Goal: Task Accomplishment & Management: Manage account settings

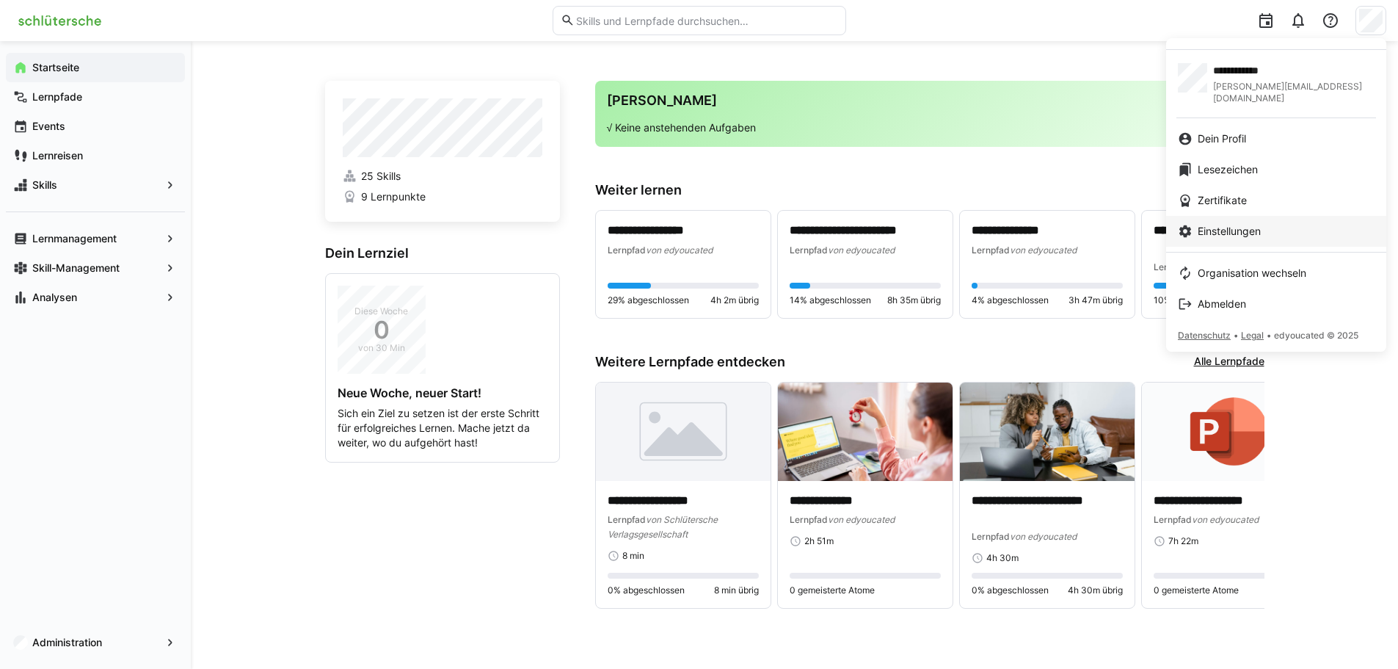
click at [1249, 225] on span "Einstellungen" at bounding box center [1229, 231] width 63 height 15
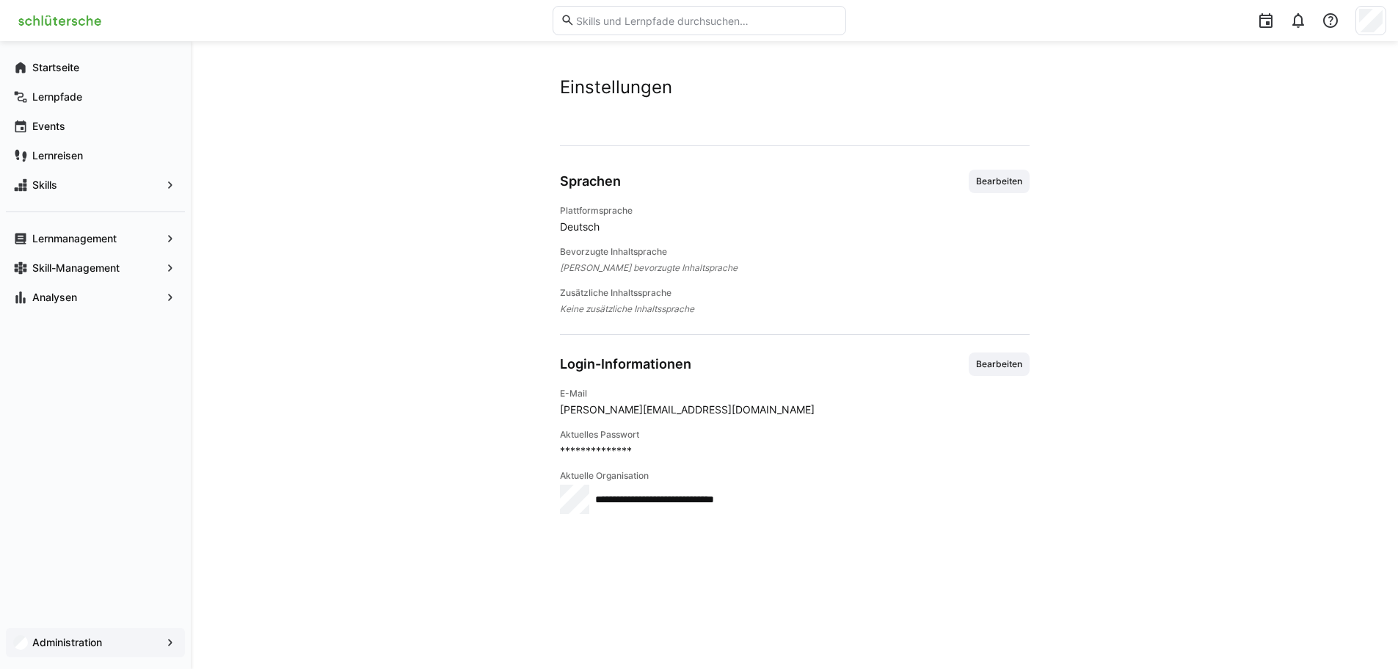
click at [76, 634] on div "Administration" at bounding box center [95, 642] width 179 height 29
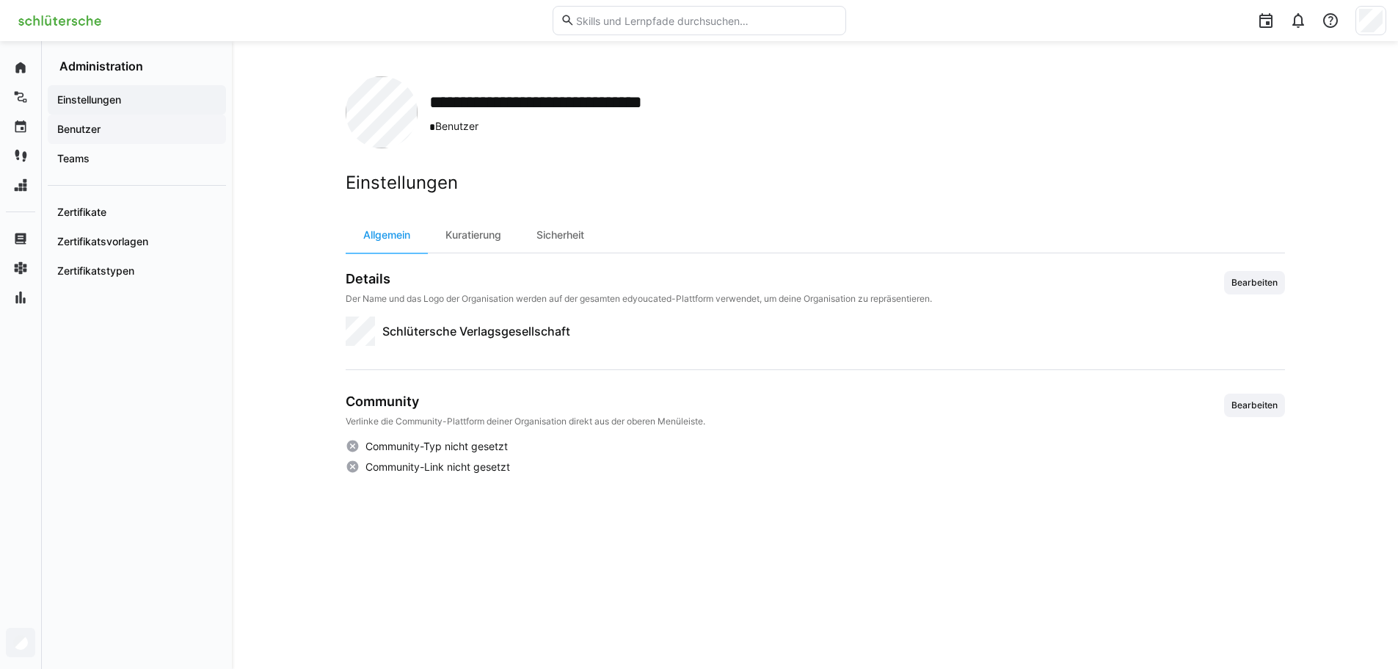
click at [151, 128] on span "Benutzer" at bounding box center [137, 129] width 164 height 15
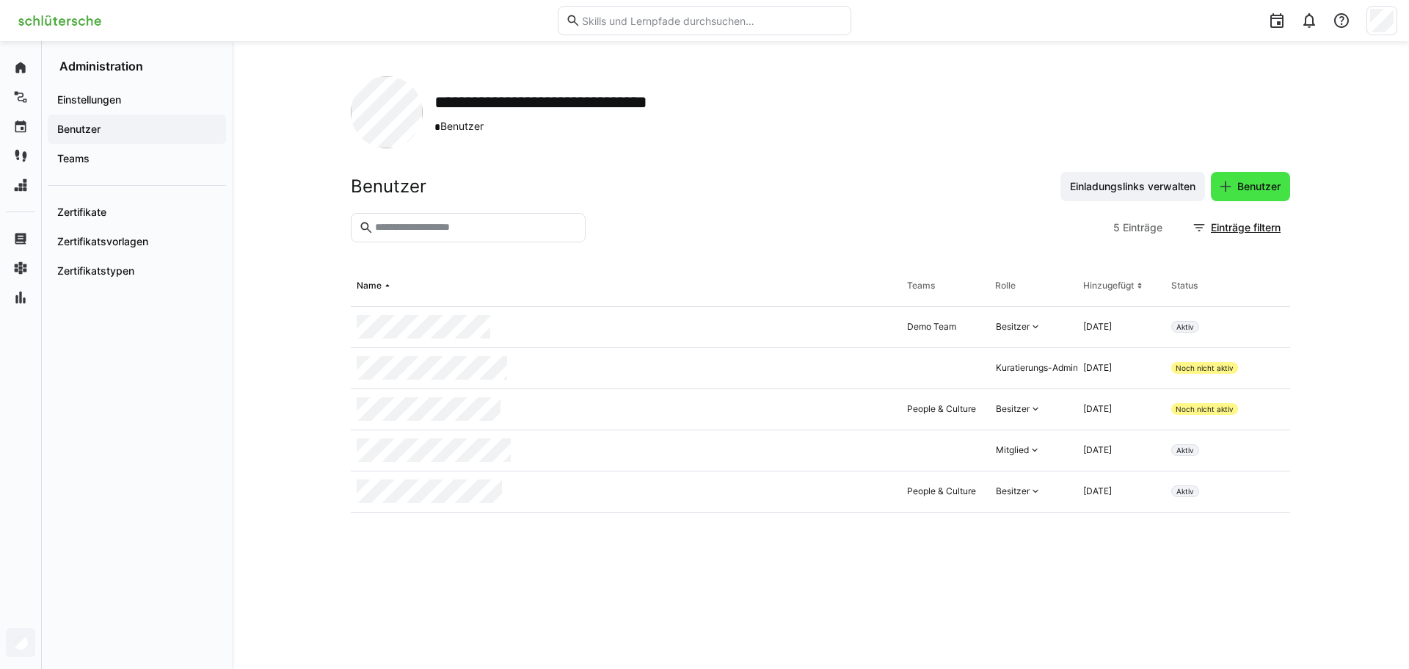
click at [1226, 184] on eds-icon at bounding box center [1226, 186] width 15 height 15
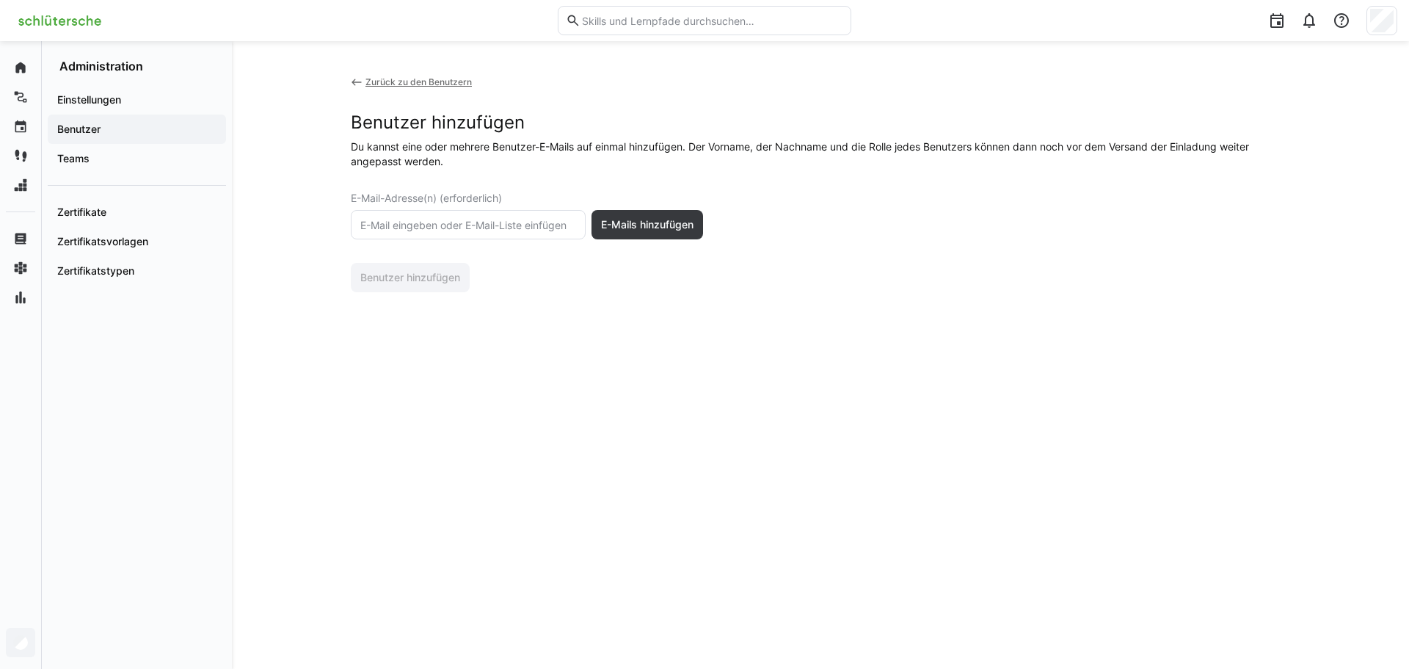
click at [440, 217] on eds-input at bounding box center [468, 224] width 235 height 29
drag, startPoint x: 494, startPoint y: 223, endPoint x: 323, endPoint y: 213, distance: 171.3
click at [323, 213] on div "Zurück zu den Benutzern Benutzer hinzufügen Du kannst eine oder mehrere Benutze…" at bounding box center [820, 355] width 1177 height 628
paste input "[EMAIL_ADDRESS][DOMAIN_NAME]"
type input "[EMAIL_ADDRESS][DOMAIN_NAME]"
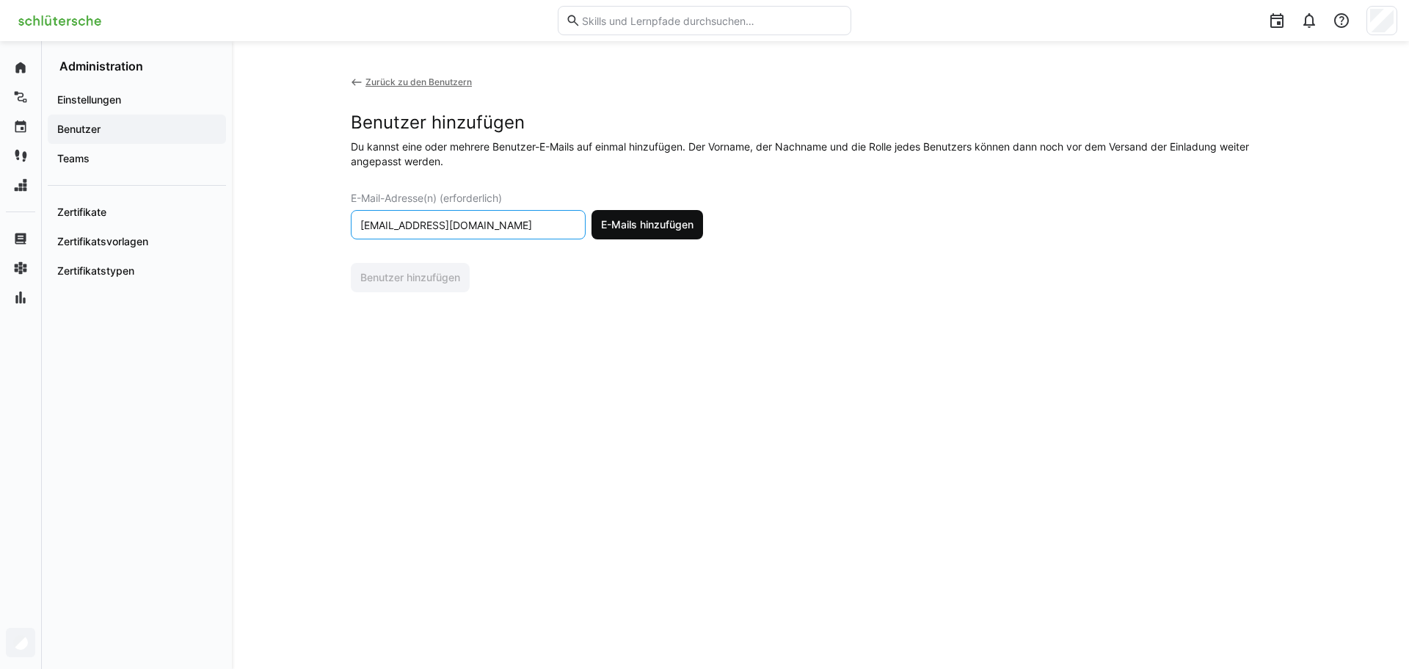
click at [642, 237] on span "E-Mails hinzufügen" at bounding box center [648, 224] width 112 height 29
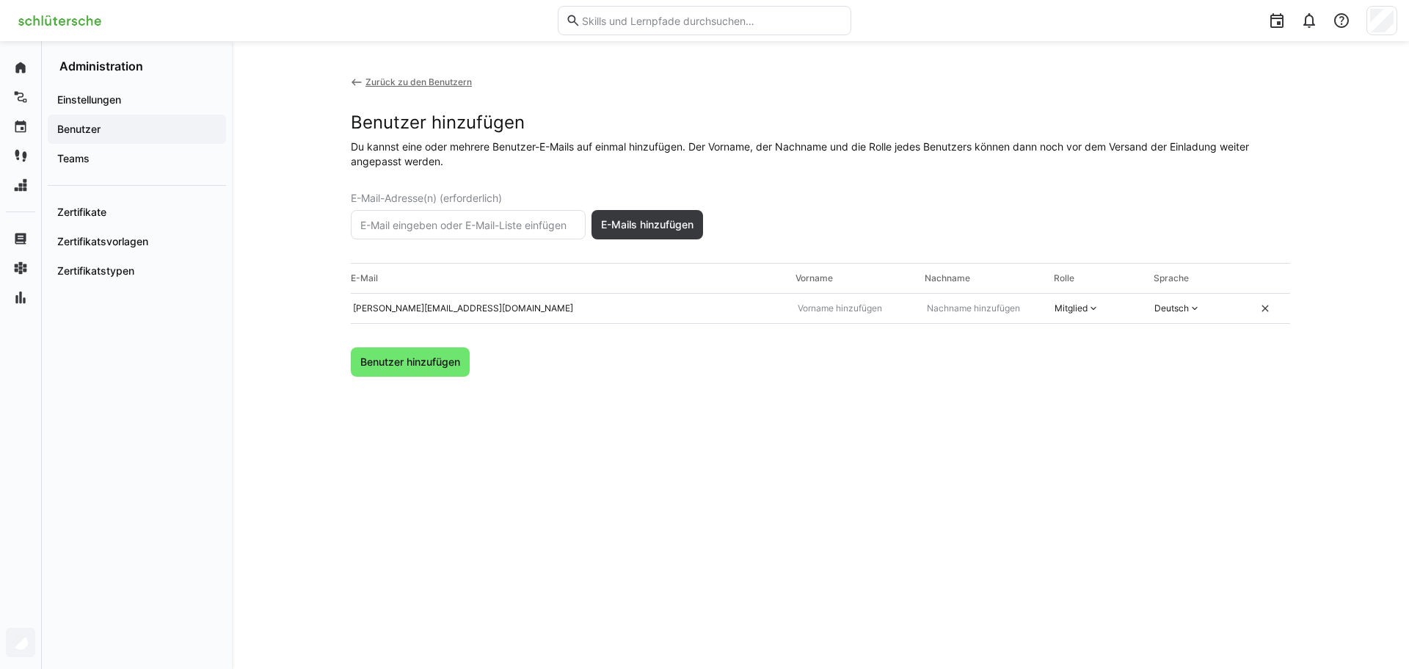
click at [398, 220] on input "text" at bounding box center [468, 224] width 219 height 13
paste input "[EMAIL_ADDRESS][DOMAIN_NAME]"
type input "[EMAIL_ADDRESS][DOMAIN_NAME]"
click at [618, 222] on span "E-Mails hinzufügen" at bounding box center [647, 224] width 97 height 15
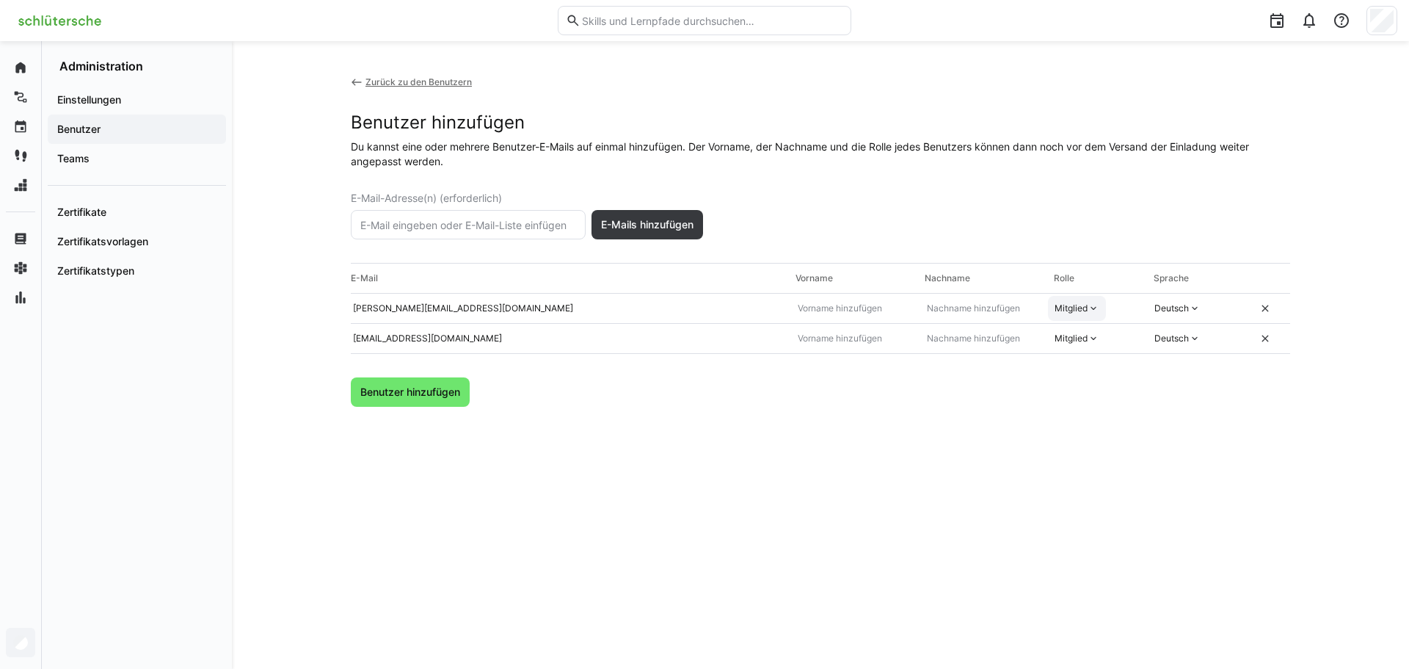
click at [1087, 301] on div "Mitglied" at bounding box center [1077, 308] width 58 height 25
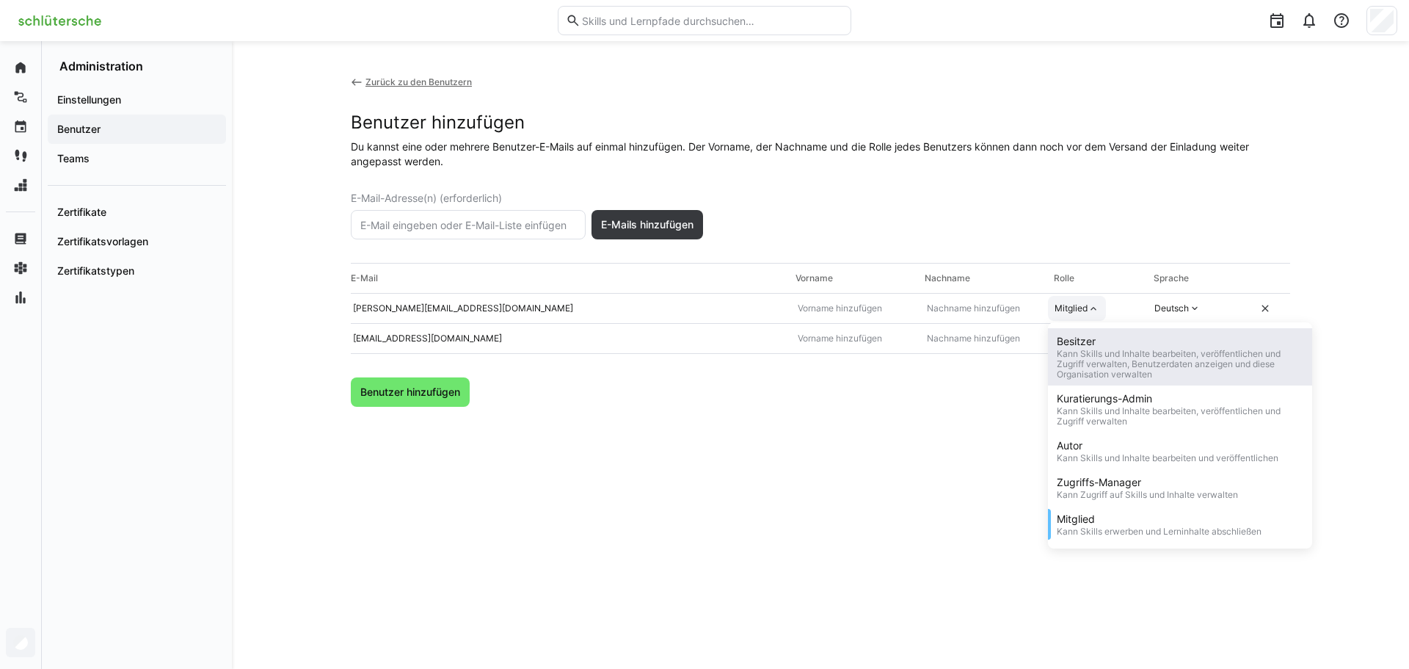
click at [1077, 365] on div "Kann Skills und Inhalte bearbeiten, veröffentlichen und Zugriff verwalten, Benu…" at bounding box center [1180, 364] width 247 height 31
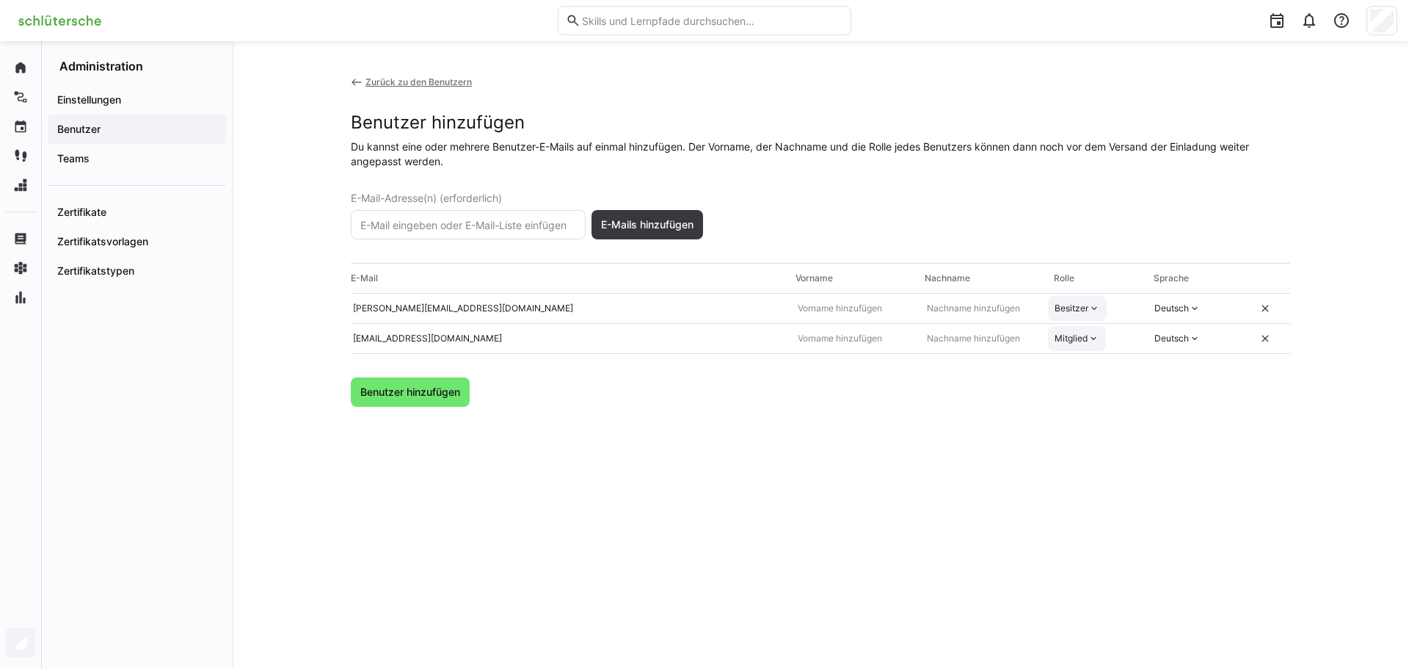
click at [1075, 347] on div "Mitglied" at bounding box center [1077, 338] width 58 height 25
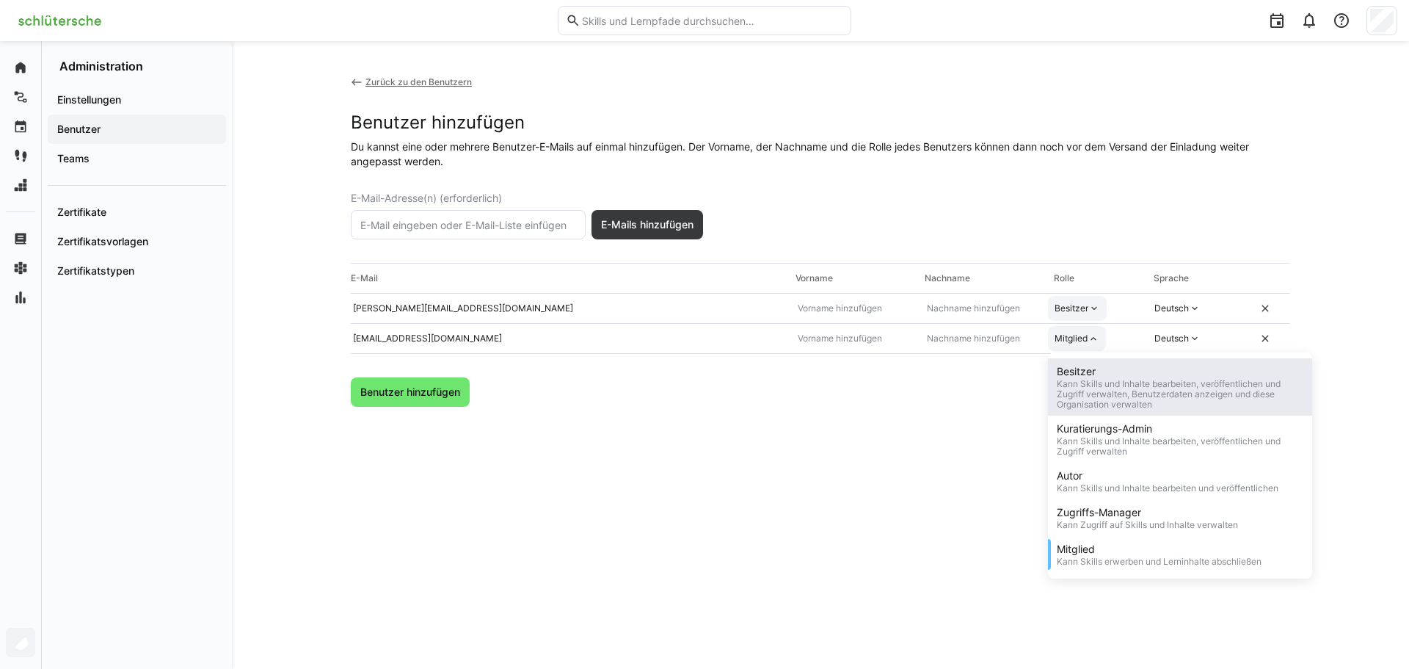
click at [1075, 371] on div "Besitzer" at bounding box center [1180, 371] width 247 height 15
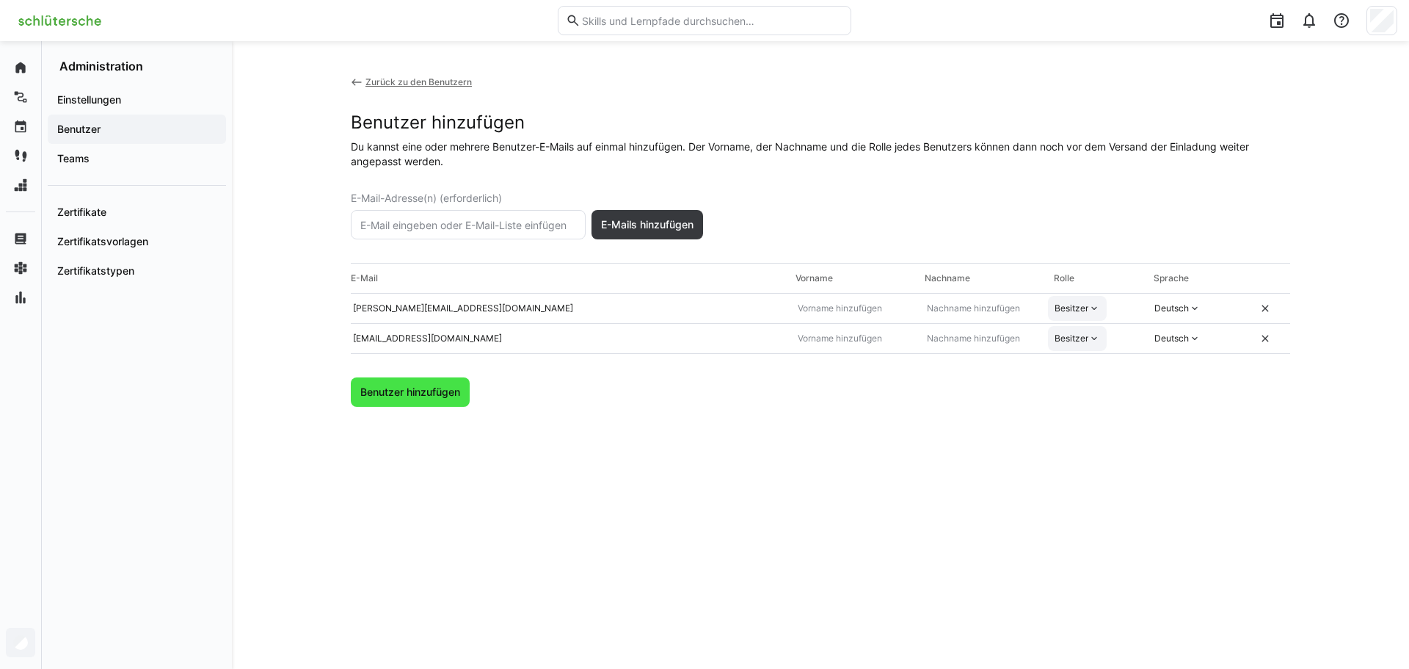
click at [432, 384] on span "Benutzer hinzufügen" at bounding box center [410, 391] width 119 height 29
click at [455, 79] on div "Zurück zu den Benutzern" at bounding box center [419, 82] width 106 height 12
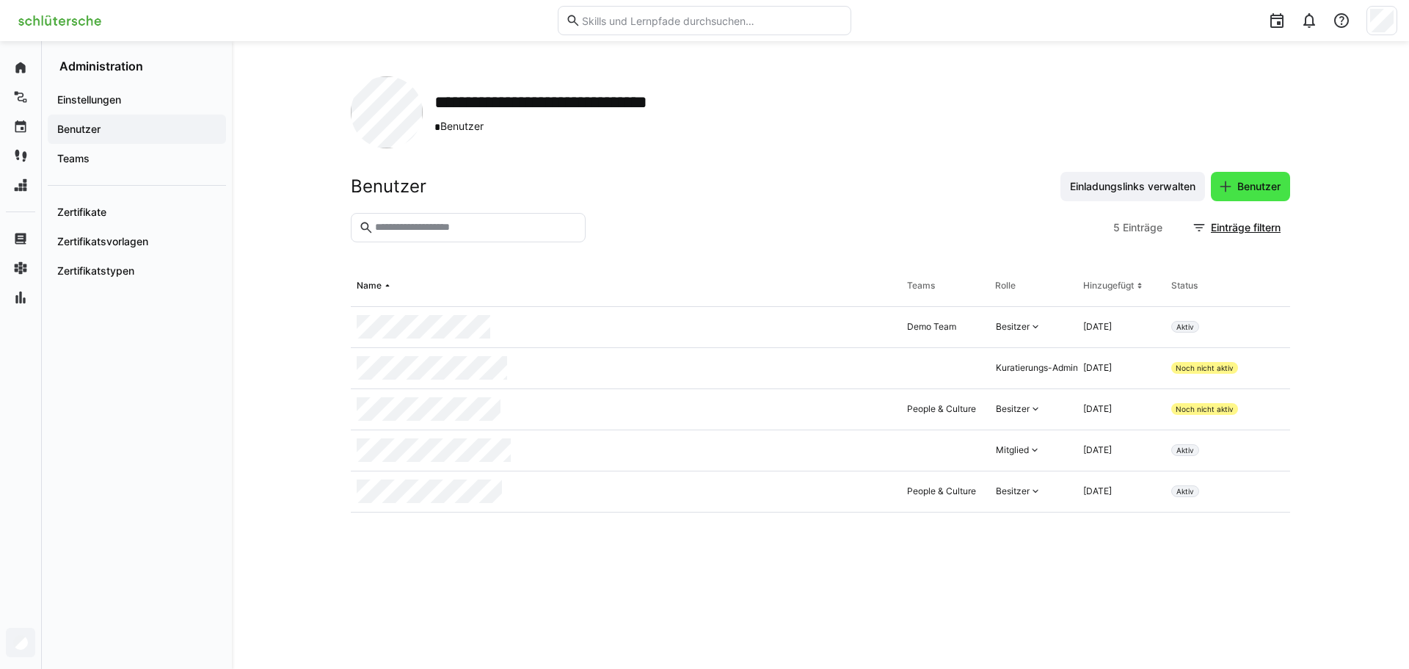
click at [1231, 175] on span "Benutzer" at bounding box center [1250, 186] width 79 height 29
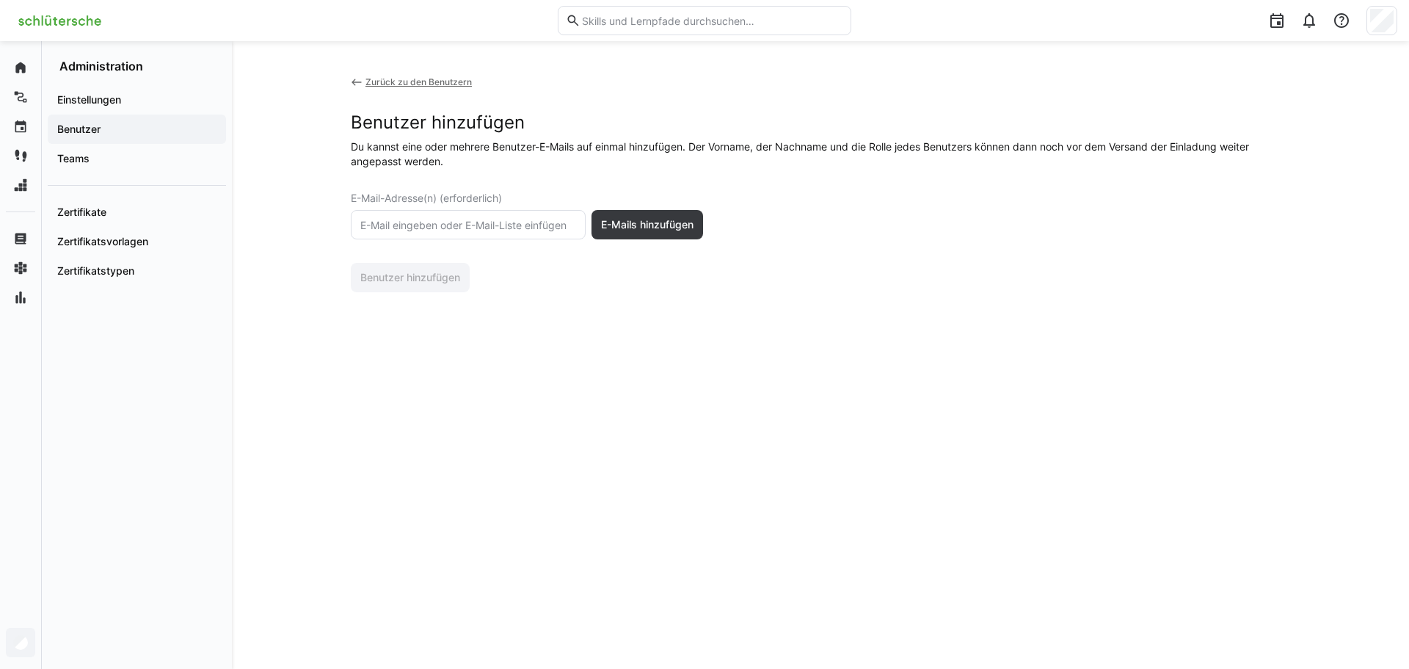
click at [551, 222] on input "text" at bounding box center [468, 224] width 219 height 13
paste input "[EMAIL_ADDRESS][DOMAIN_NAME]"
type input "[EMAIL_ADDRESS][DOMAIN_NAME]"
click at [641, 224] on span "E-Mails hinzufügen" at bounding box center [647, 224] width 97 height 15
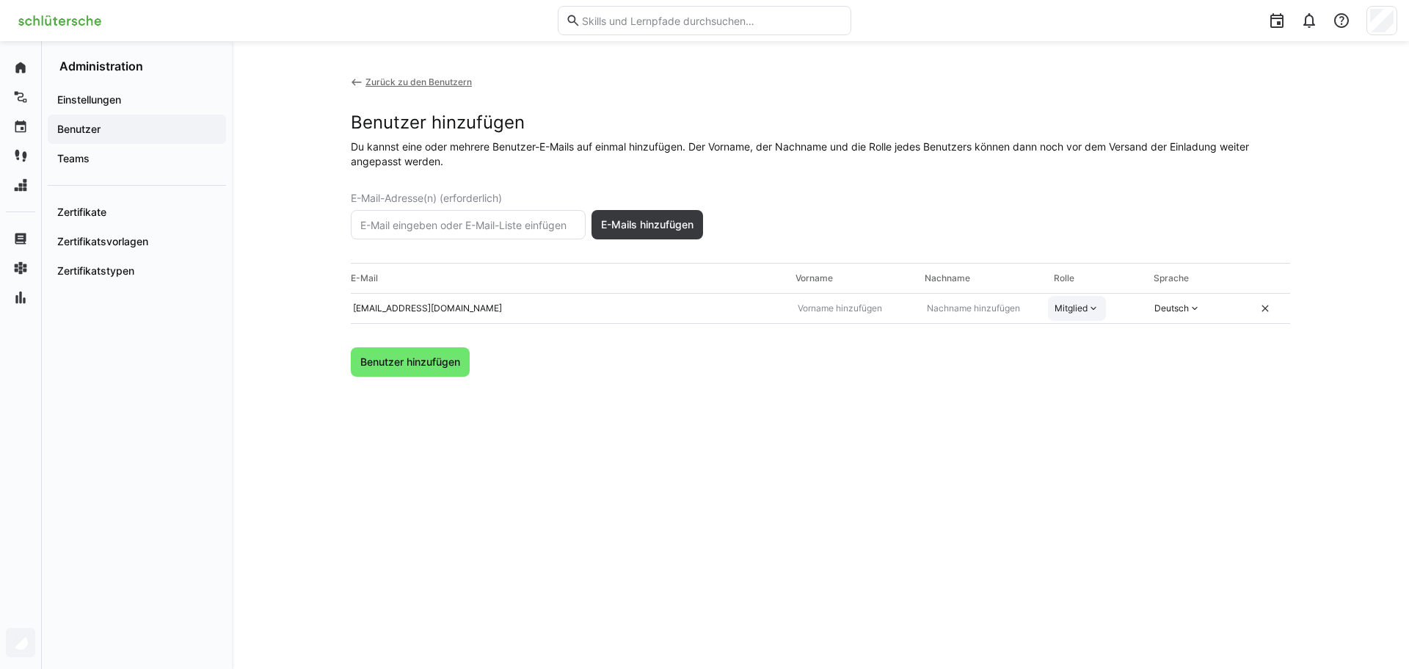
click at [1078, 313] on div "Mitglied" at bounding box center [1071, 308] width 33 height 12
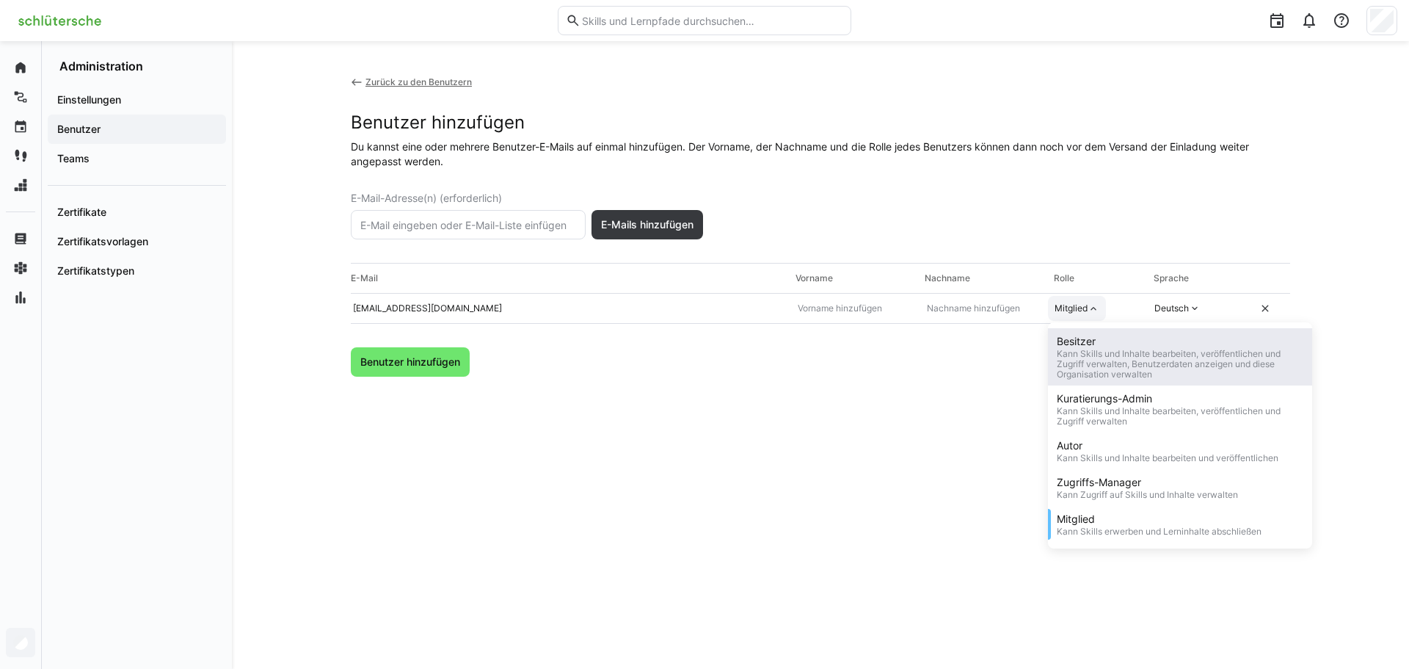
click at [1100, 355] on div "Kann Skills und Inhalte bearbeiten, veröffentlichen und Zugriff verwalten, Benu…" at bounding box center [1180, 364] width 247 height 31
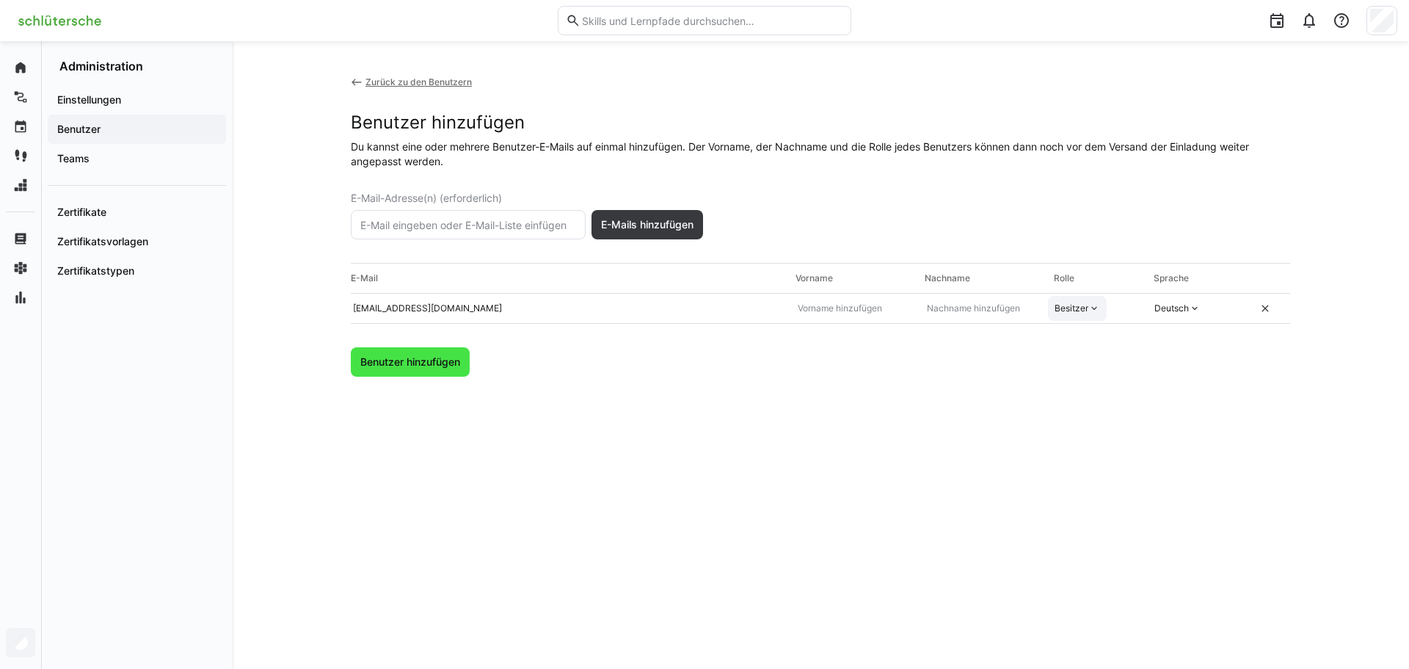
click at [440, 369] on span "Benutzer hinzufügen" at bounding box center [410, 362] width 104 height 15
click at [809, 318] on eds-input at bounding box center [854, 308] width 129 height 25
type input "Jette"
type input "Stöwer"
click at [369, 357] on span "Benutzer hinzufügen" at bounding box center [410, 362] width 104 height 15
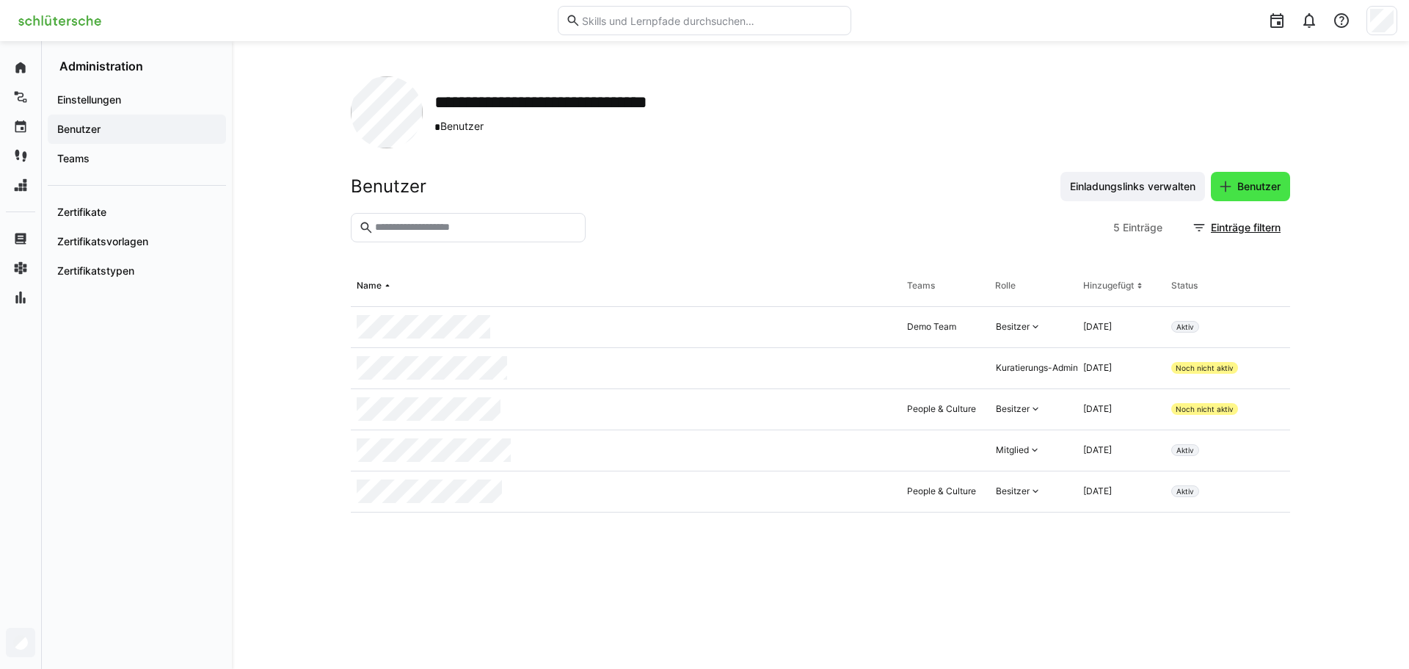
click at [1259, 181] on span "Benutzer" at bounding box center [1259, 186] width 48 height 15
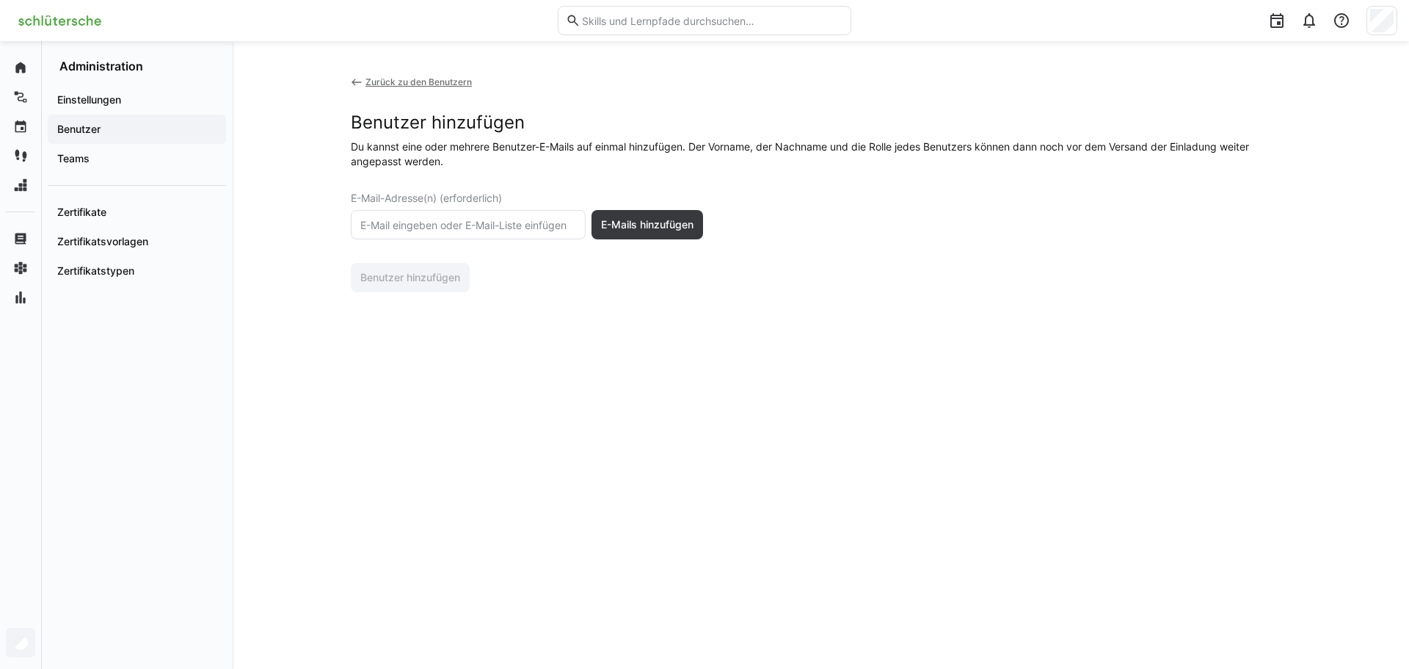
click at [421, 222] on input "text" at bounding box center [468, 224] width 219 height 13
click at [401, 206] on eds-form-field "E-Mail-Adresse(n) (erforderlich)" at bounding box center [468, 215] width 235 height 47
click at [394, 216] on eds-input at bounding box center [468, 224] width 235 height 29
type input "[EMAIL_ADDRESS][DOMAIN_NAME]"
click at [644, 232] on span "E-Mails hinzufügen" at bounding box center [648, 224] width 112 height 29
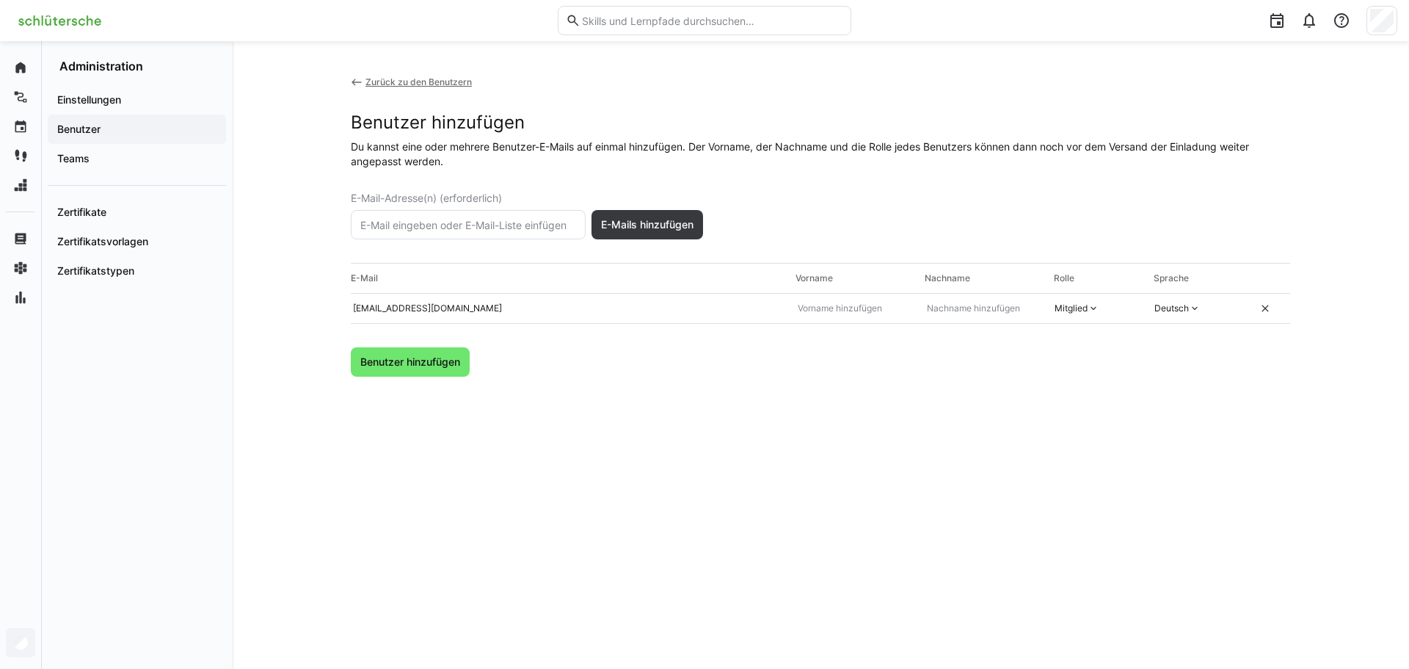
click at [829, 328] on div "Zurück zu den Benutzern Benutzer hinzufügen Du kannst eine oder mehrere Benutze…" at bounding box center [821, 226] width 940 height 300
click at [827, 302] on eds-input at bounding box center [854, 308] width 129 height 25
type input "Mara"
type input "Sottorf"
click at [1070, 297] on div "Mitglied" at bounding box center [1077, 308] width 58 height 25
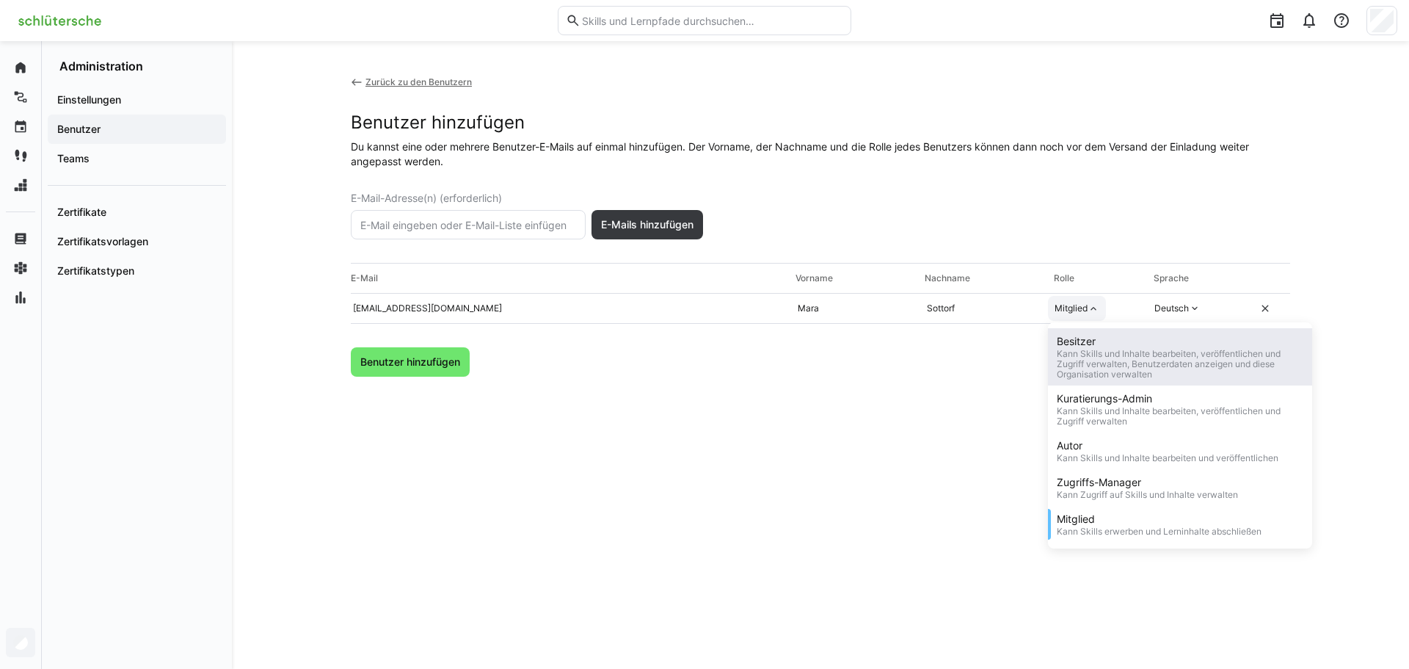
click at [1085, 343] on div "Besitzer" at bounding box center [1180, 341] width 247 height 15
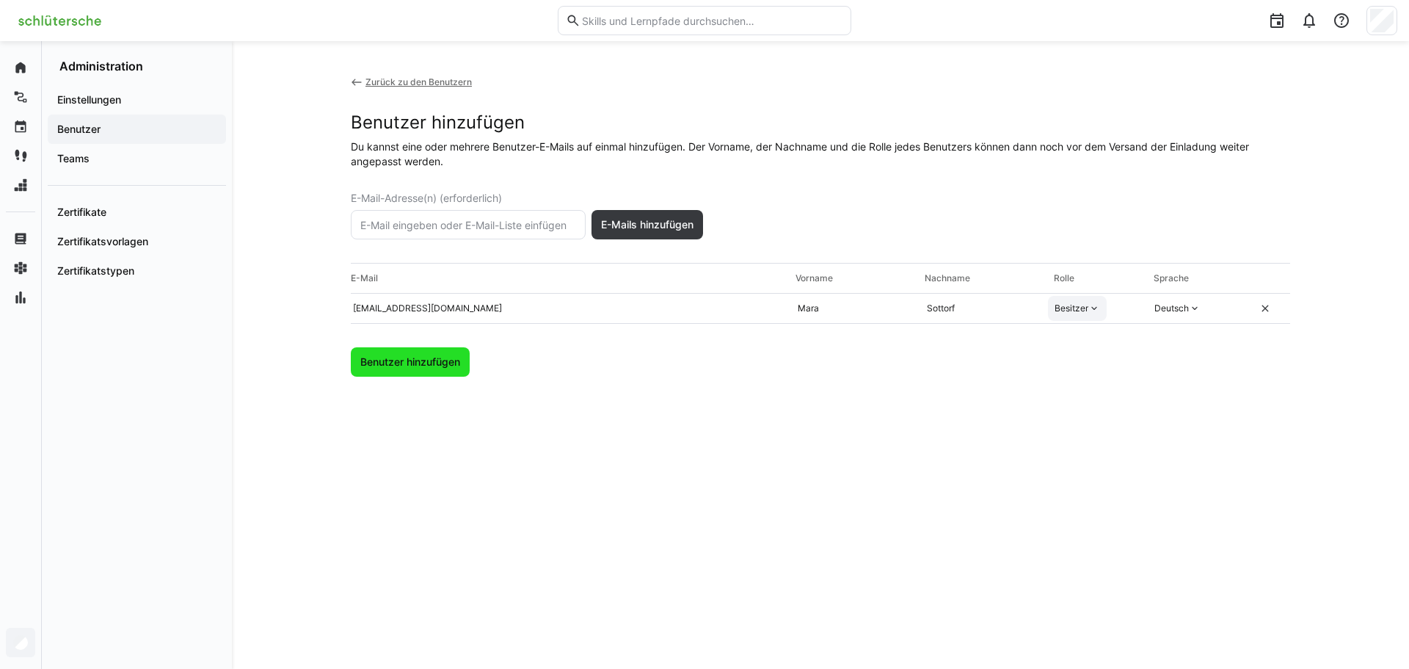
click at [433, 352] on span "Benutzer hinzufügen" at bounding box center [410, 361] width 119 height 29
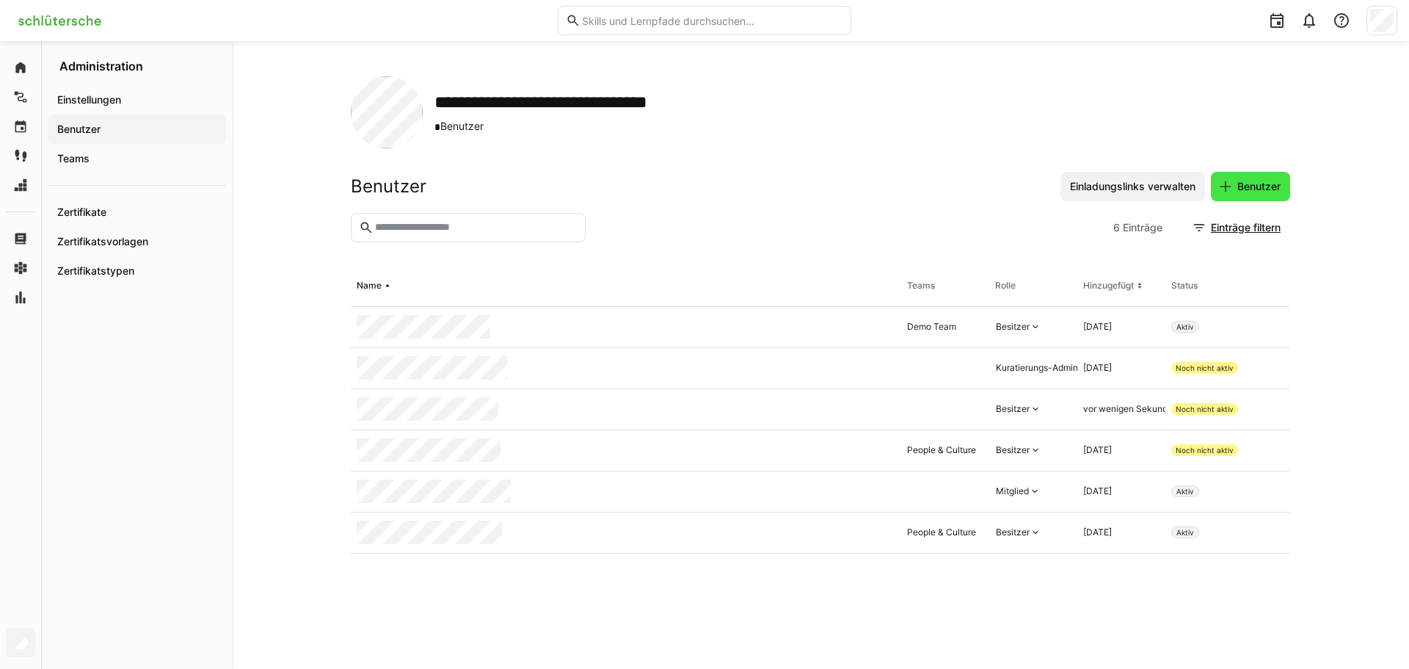
click at [1263, 181] on span "Benutzer" at bounding box center [1259, 186] width 48 height 15
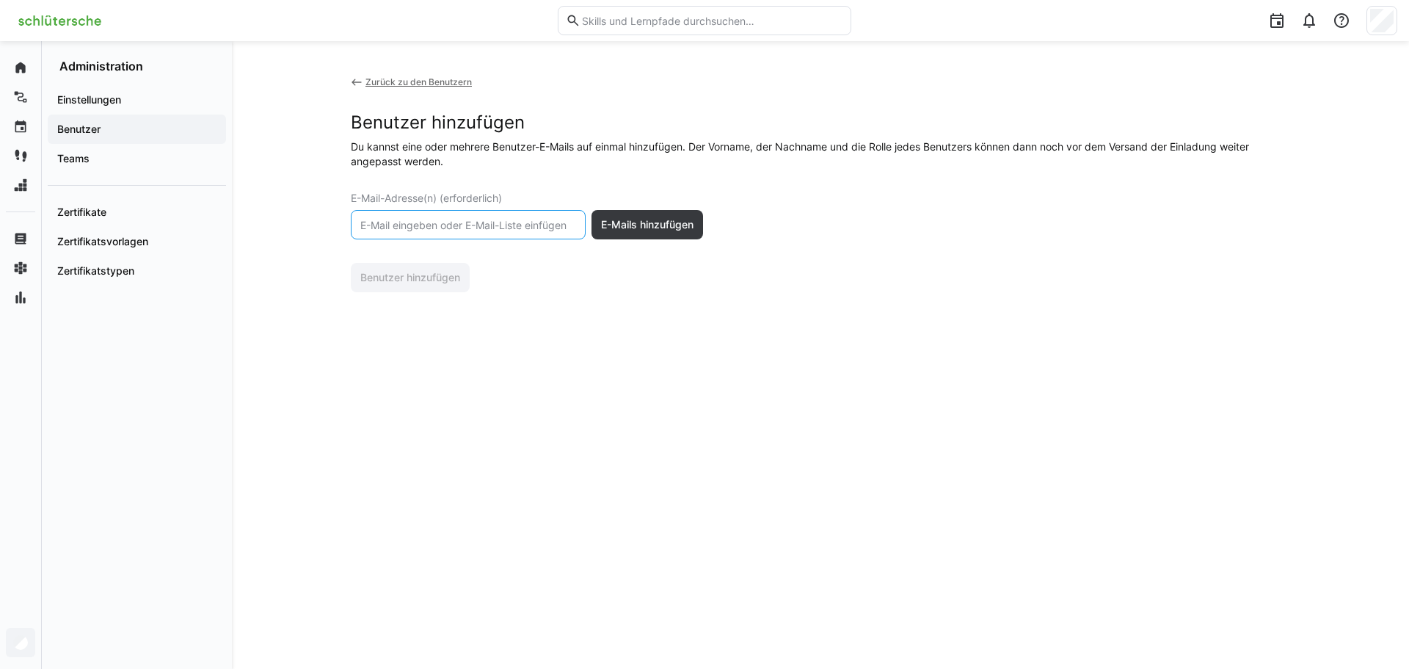
click at [372, 228] on input "text" at bounding box center [468, 224] width 219 height 13
paste input "[EMAIL_ADDRESS][DOMAIN_NAME]"
type input "[EMAIL_ADDRESS][DOMAIN_NAME]"
click at [650, 219] on span "E-Mails hinzufügen" at bounding box center [647, 224] width 97 height 15
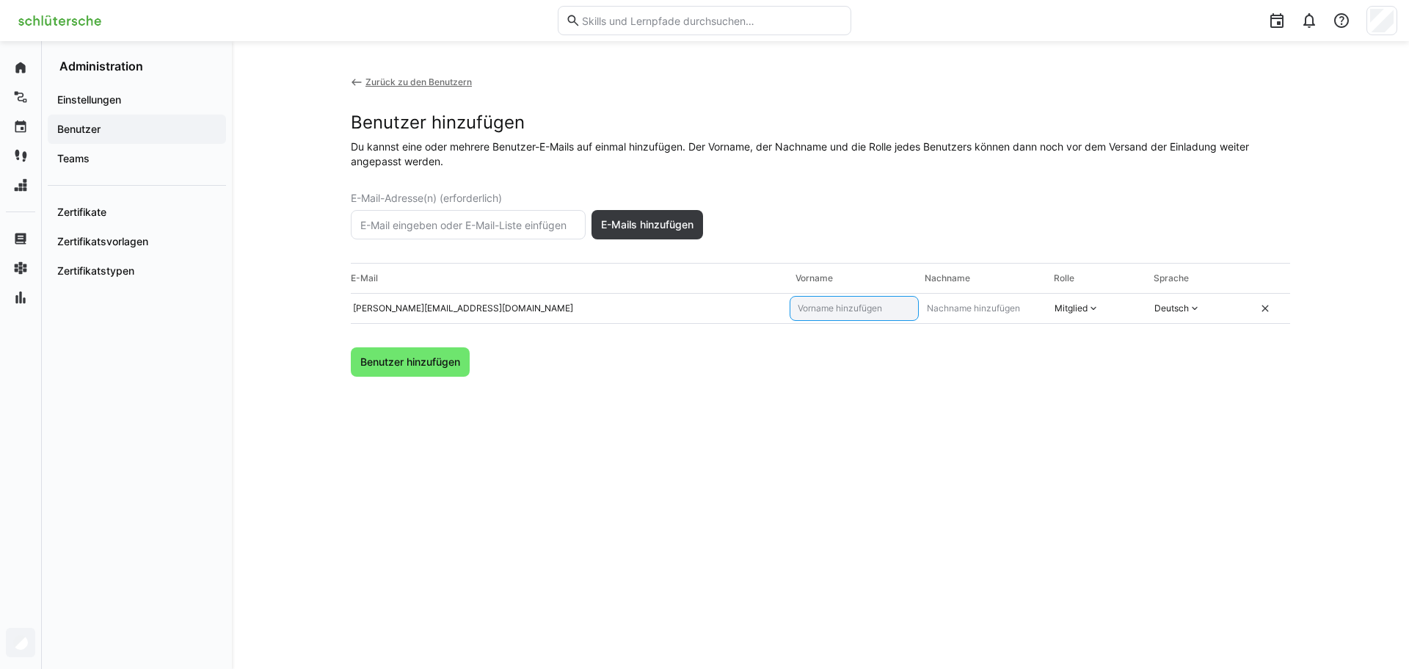
click at [874, 311] on input "text" at bounding box center [854, 308] width 116 height 12
click at [887, 309] on input "[PERSON_NAME]" at bounding box center [854, 308] width 116 height 12
type input "[PERSON_NAME]"
click at [1061, 313] on div "Mitglied" at bounding box center [1071, 308] width 33 height 12
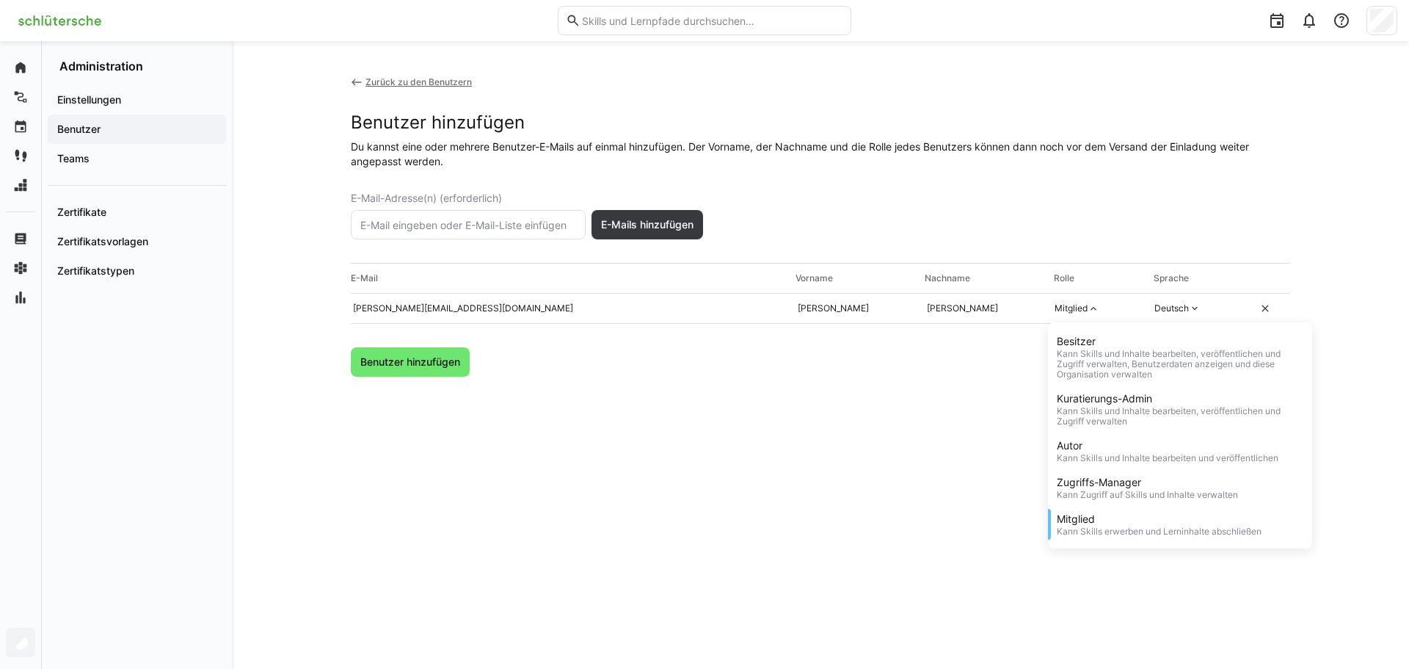
click at [1091, 345] on div "Besitzer" at bounding box center [1180, 341] width 247 height 15
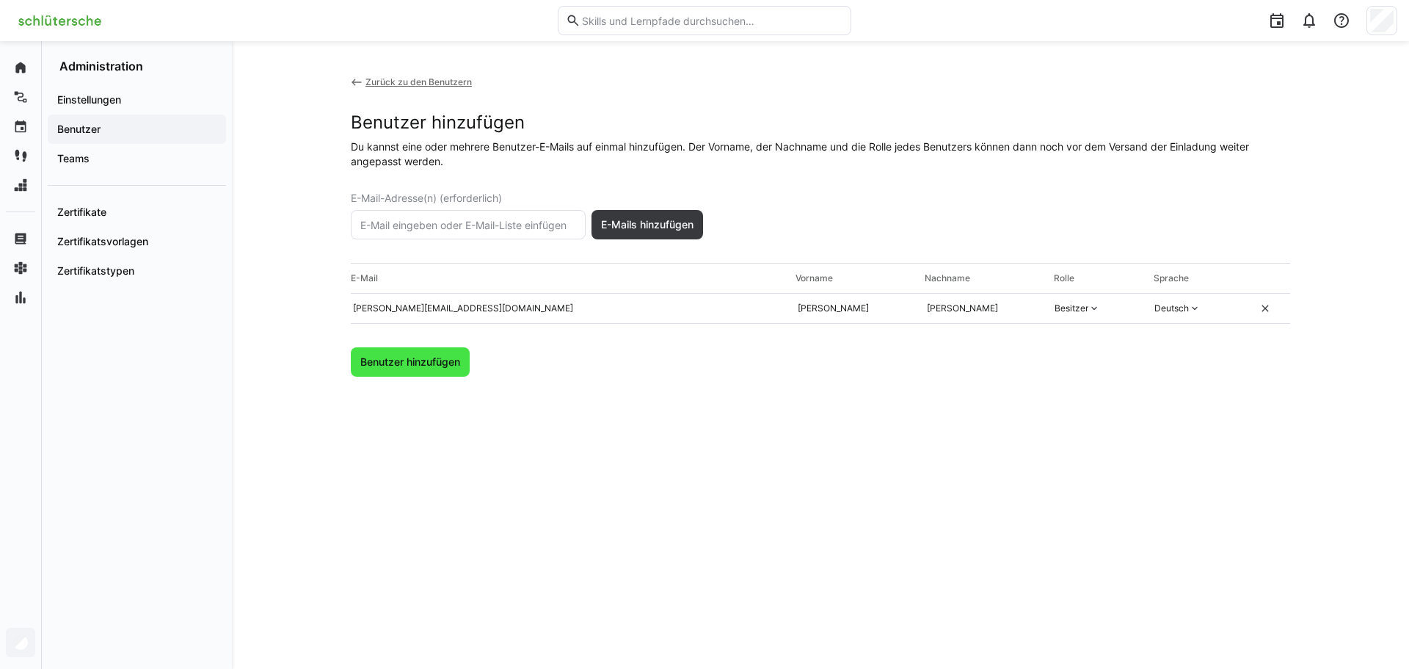
click at [429, 367] on span "Benutzer hinzufügen" at bounding box center [410, 362] width 104 height 15
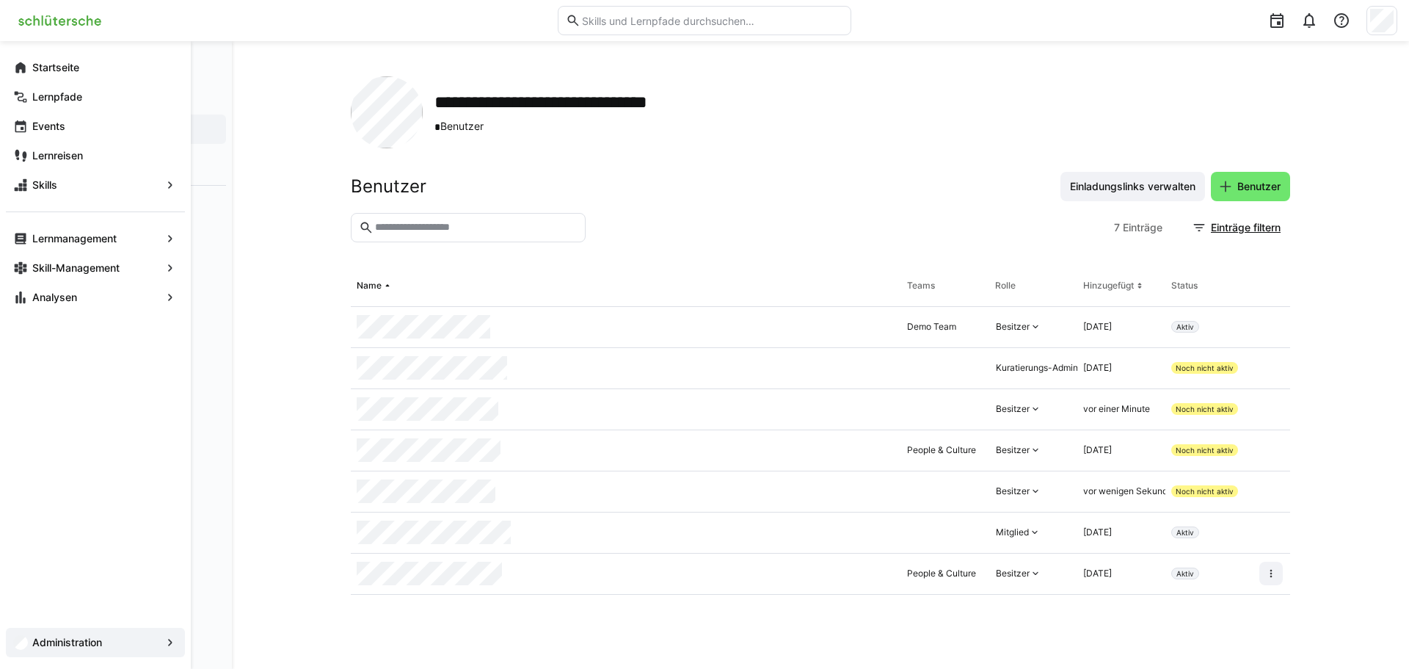
click at [644, 115] on div "**********" at bounding box center [573, 112] width 277 height 43
click at [63, 629] on div "Administration" at bounding box center [95, 642] width 179 height 29
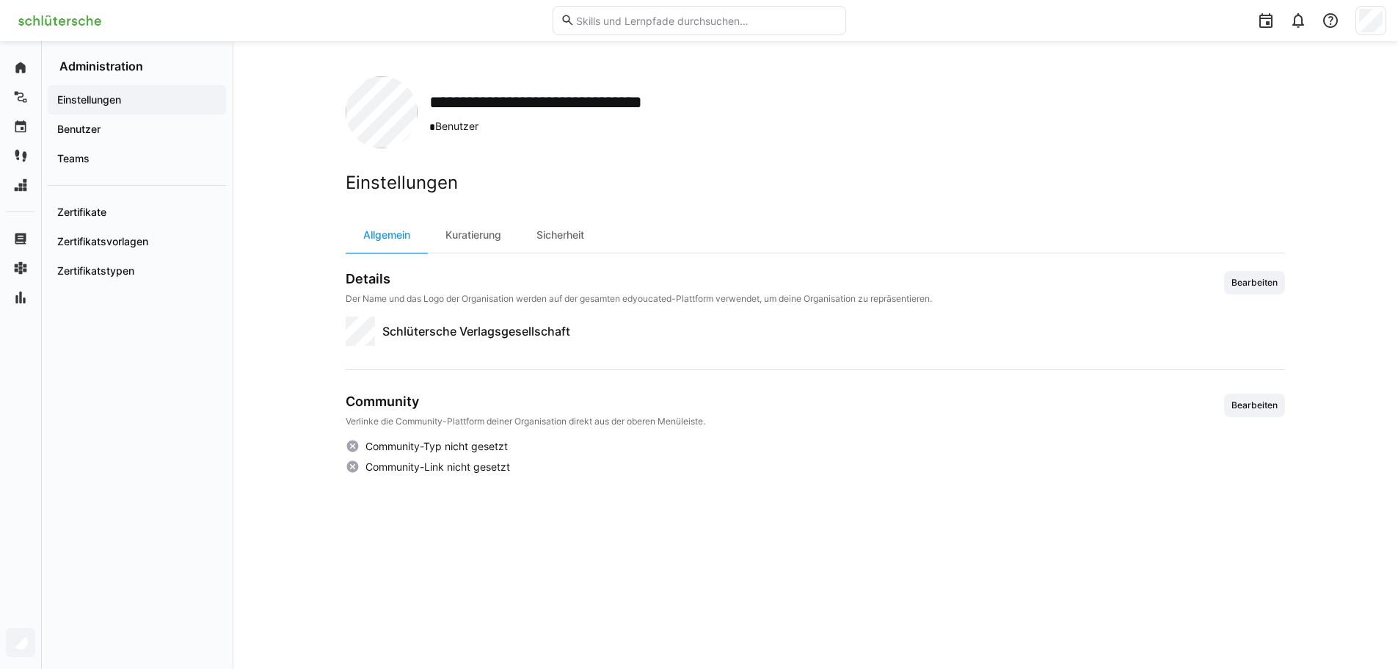
click at [490, 73] on div "**********" at bounding box center [815, 355] width 1166 height 628
click at [491, 82] on div "**********" at bounding box center [816, 112] width 940 height 72
click at [499, 245] on div "Kuratierung" at bounding box center [473, 234] width 91 height 35
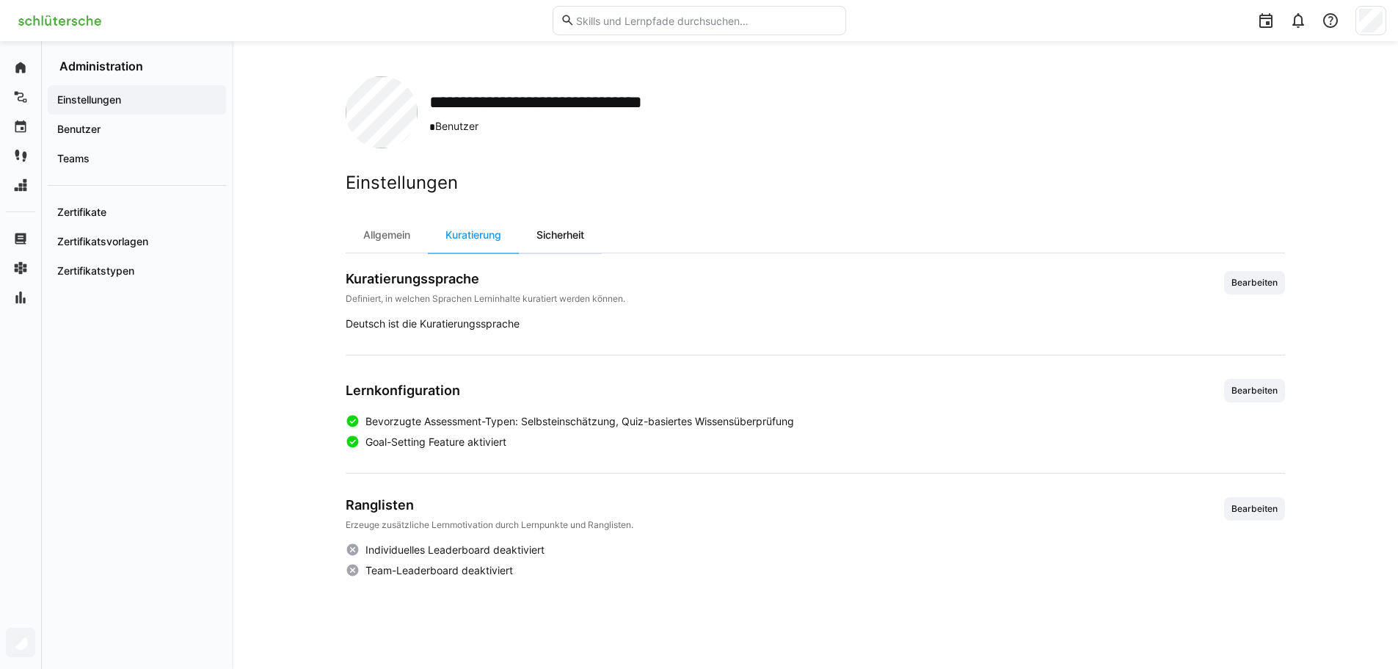
click at [549, 246] on div "Sicherheit" at bounding box center [560, 234] width 83 height 35
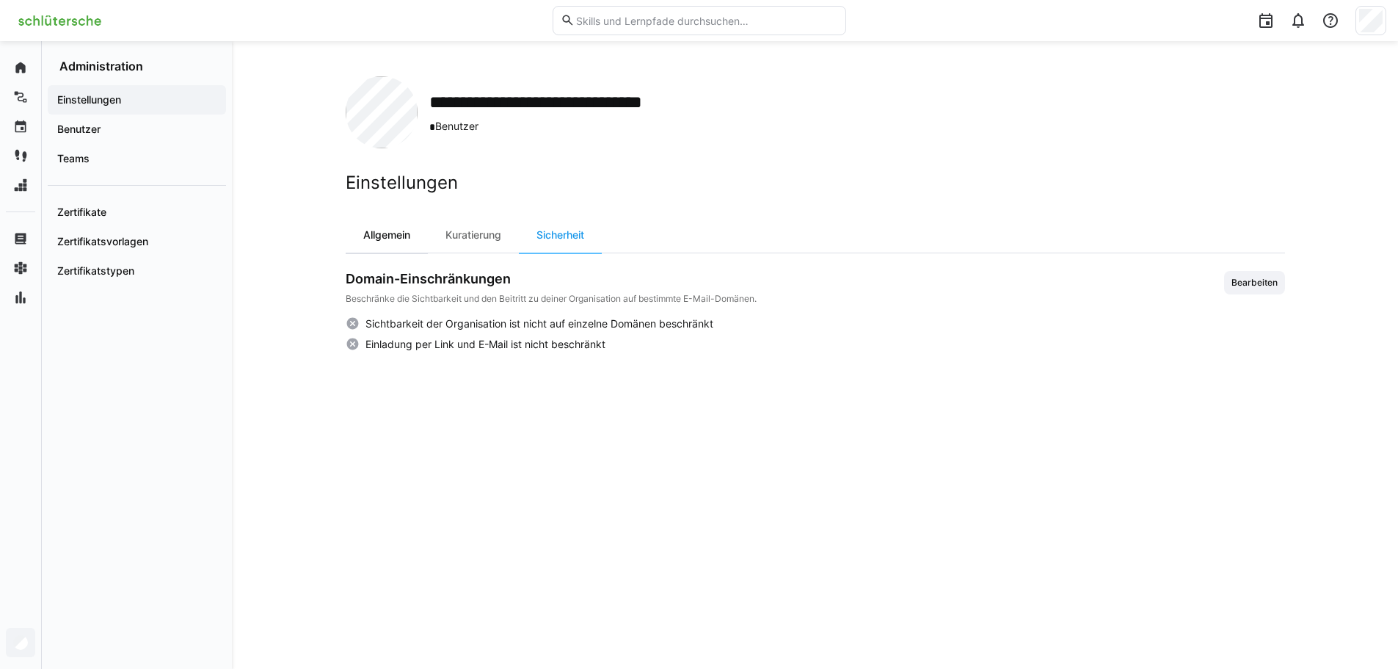
click at [379, 222] on div "Allgemein" at bounding box center [387, 234] width 82 height 35
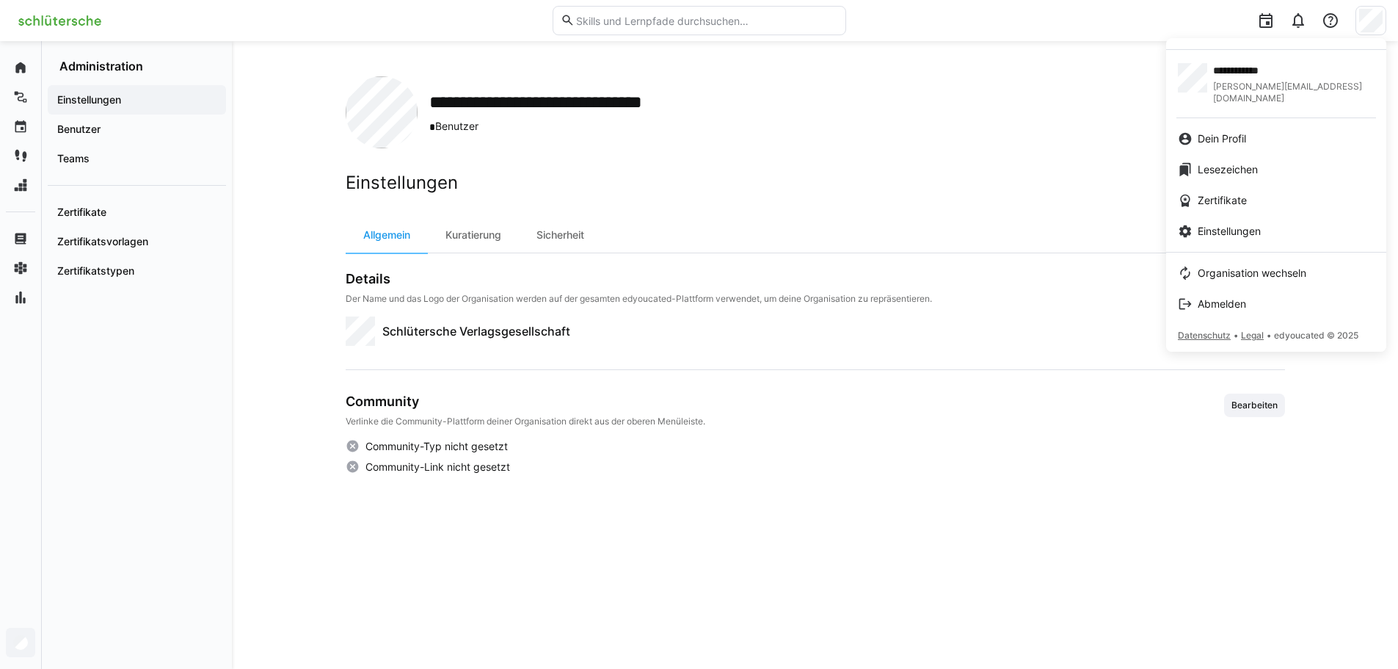
click at [751, 490] on div at bounding box center [699, 334] width 1398 height 669
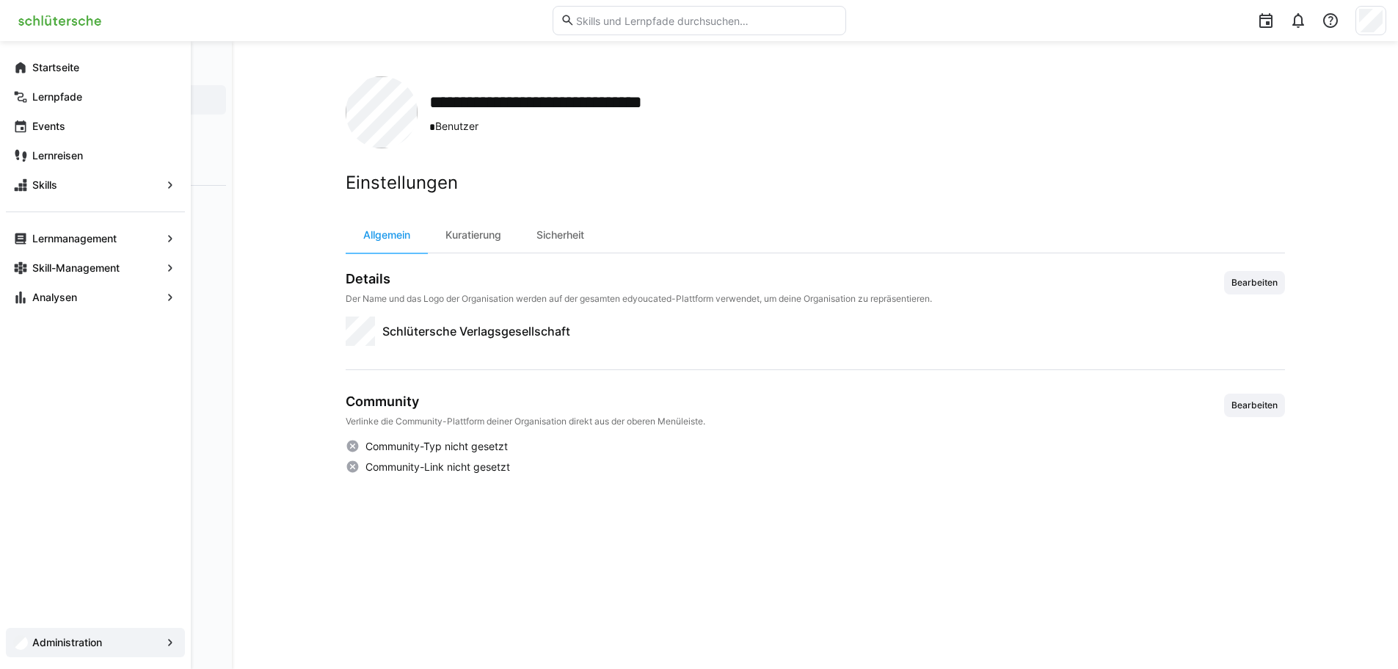
click at [0, 0] on app-navigation-label "Administration" at bounding box center [0, 0] width 0 height 0
click at [161, 634] on div "Administration" at bounding box center [95, 642] width 179 height 29
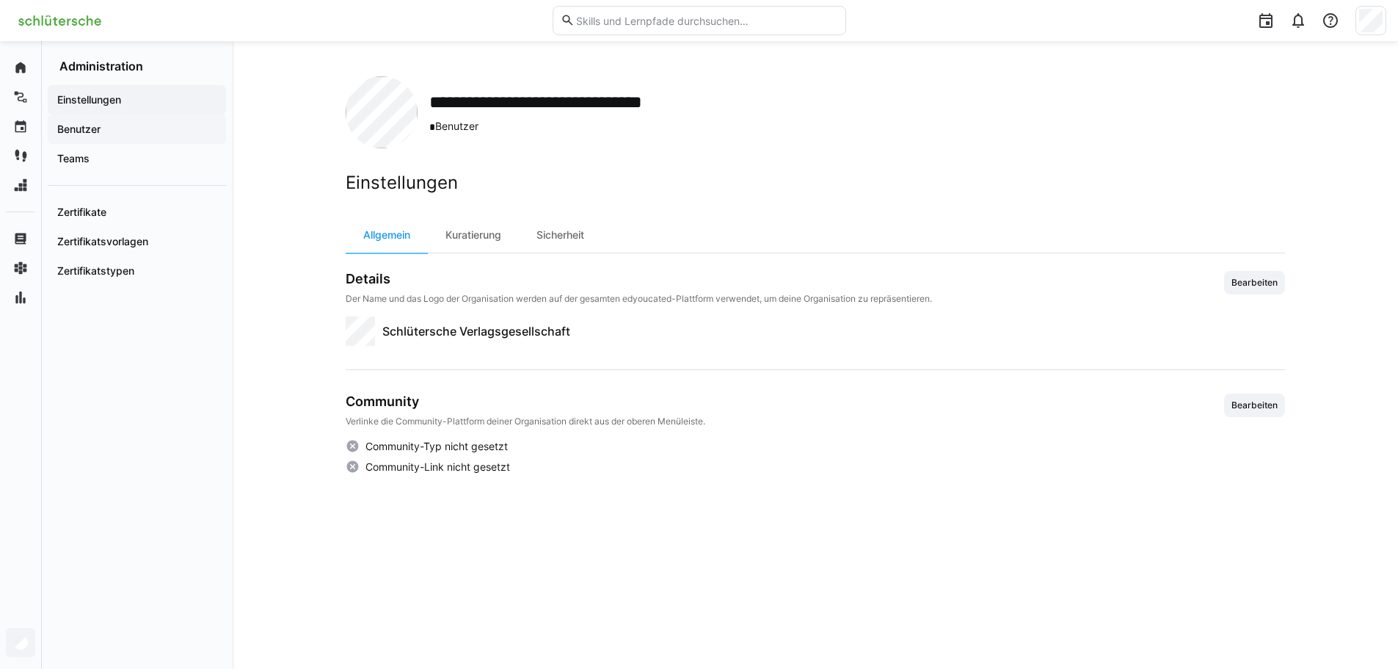
click at [116, 128] on span "Benutzer" at bounding box center [137, 129] width 164 height 15
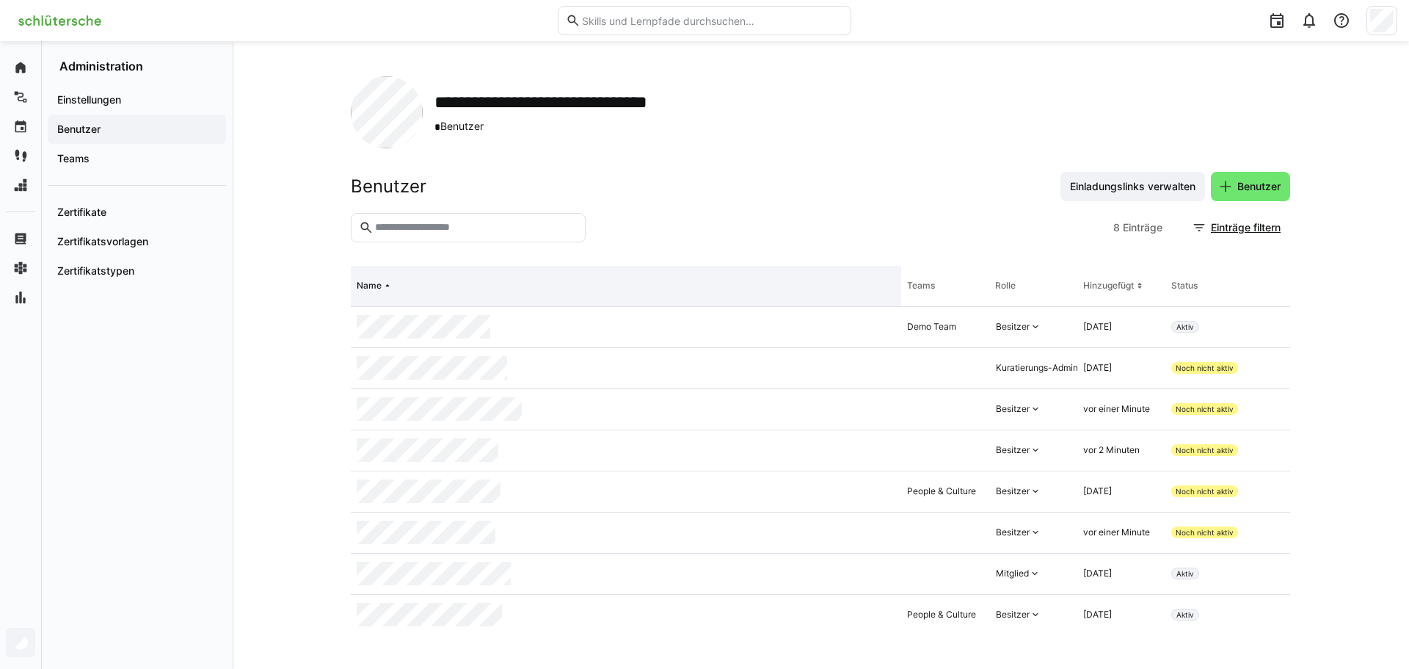
scroll to position [2, 0]
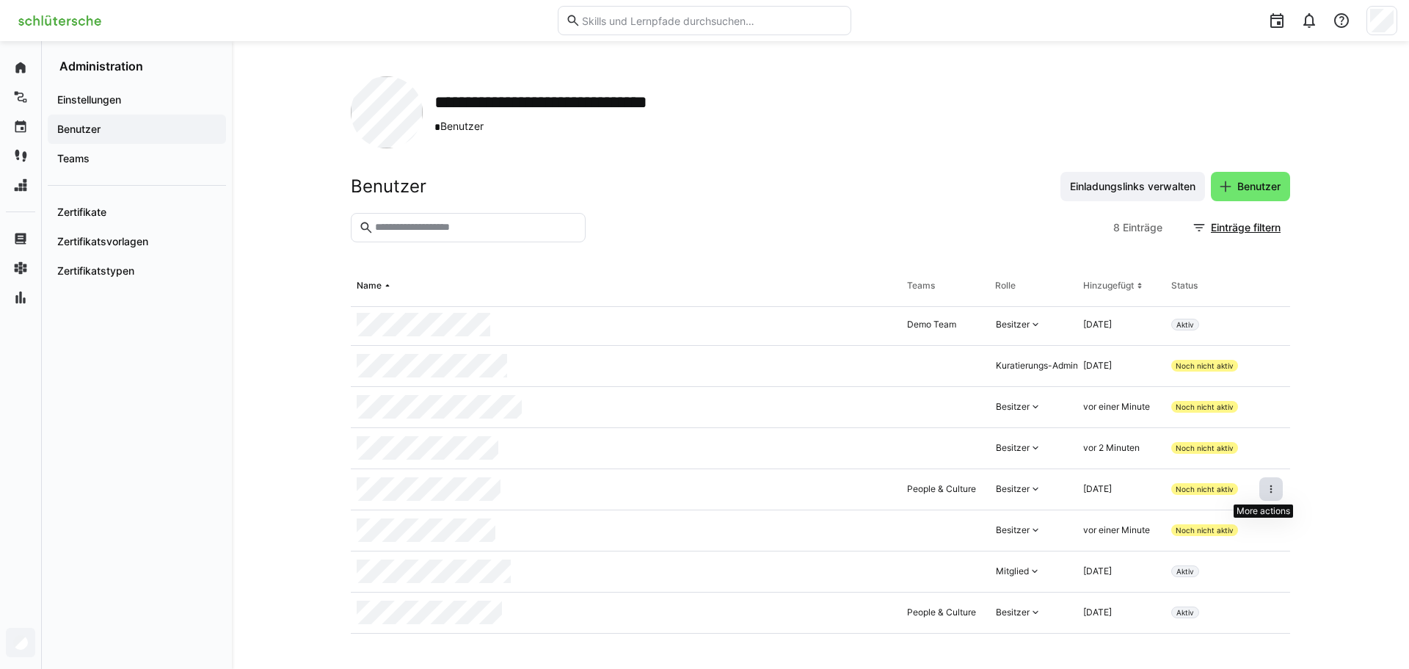
click at [1266, 491] on eds-icon at bounding box center [1272, 489] width 12 height 12
click at [1234, 551] on div "Benutzer aus Organisation entfernen" at bounding box center [1188, 553] width 153 height 12
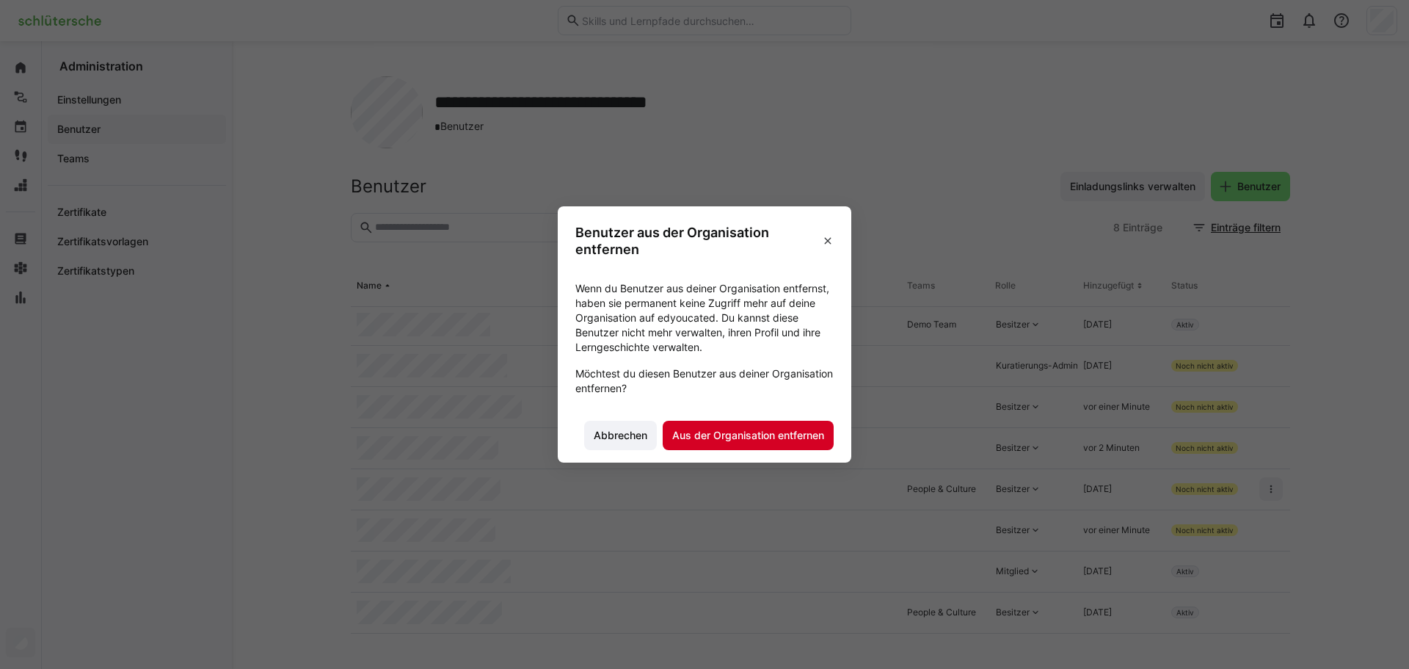
click at [814, 436] on span "Aus der Organisation entfernen" at bounding box center [748, 435] width 156 height 15
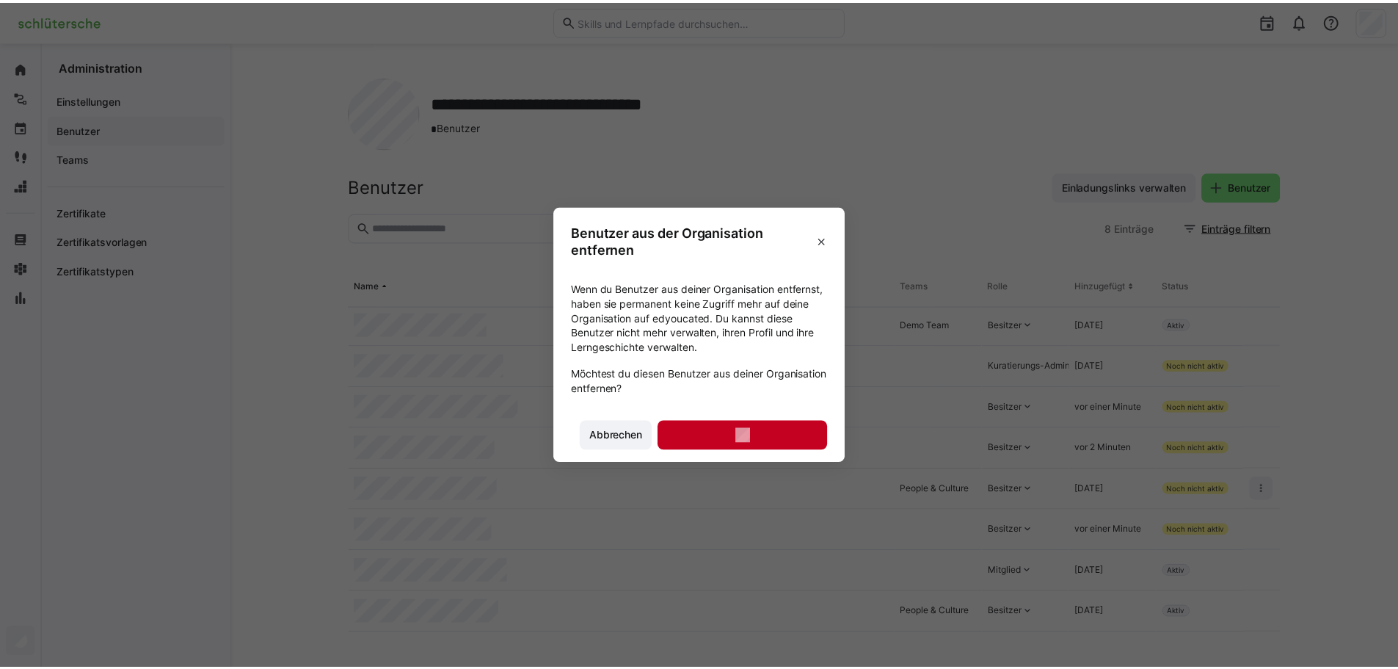
scroll to position [0, 0]
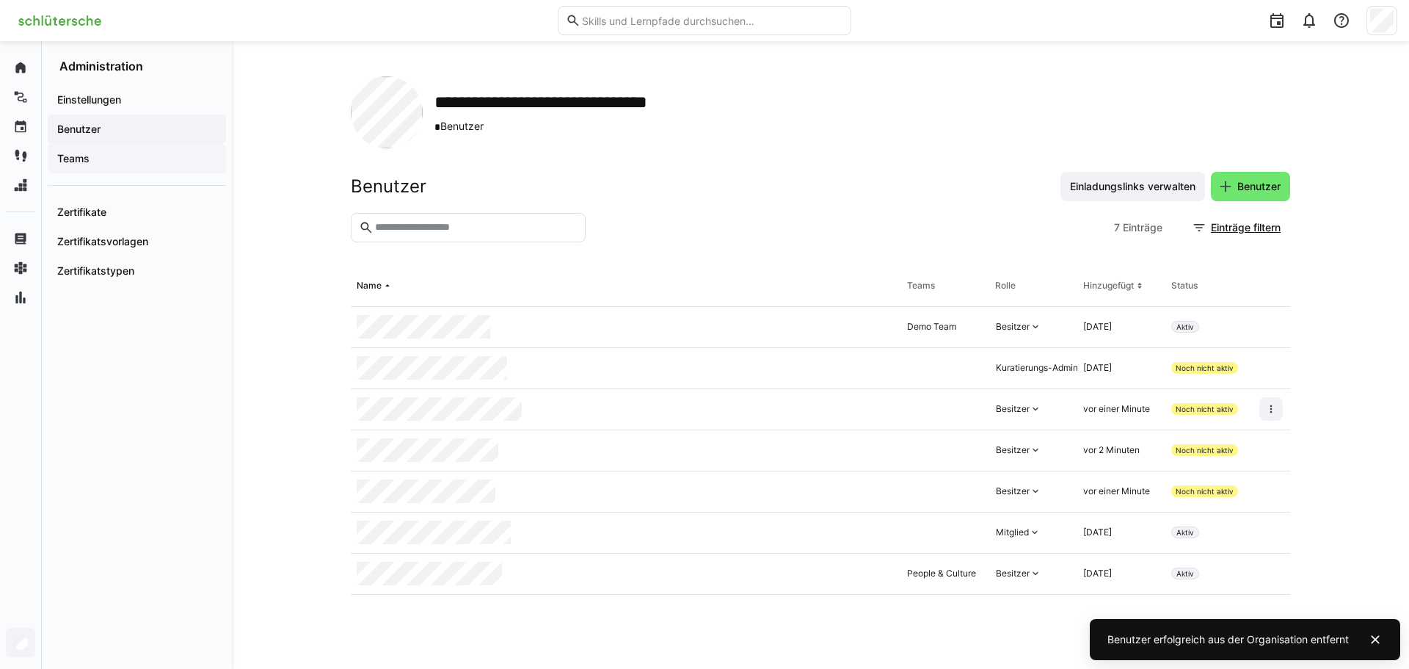
click at [101, 156] on span "Teams" at bounding box center [137, 158] width 164 height 15
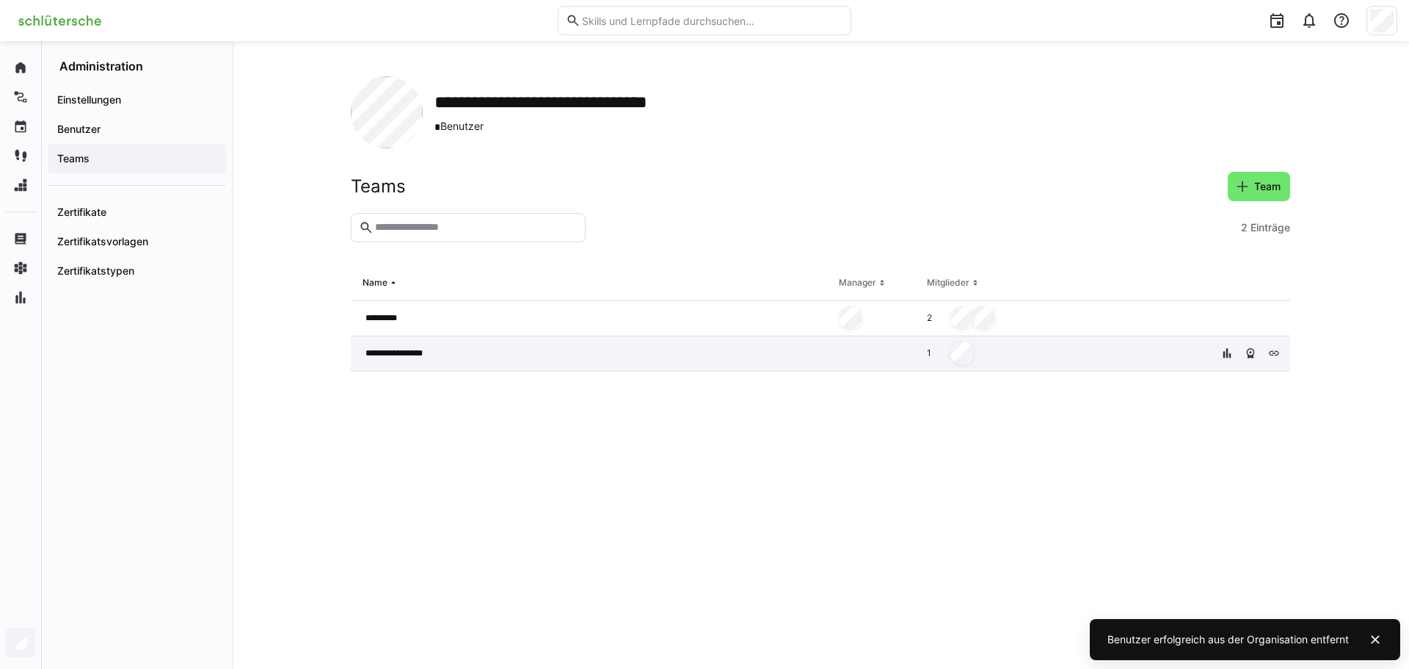
click at [885, 357] on div at bounding box center [877, 353] width 88 height 35
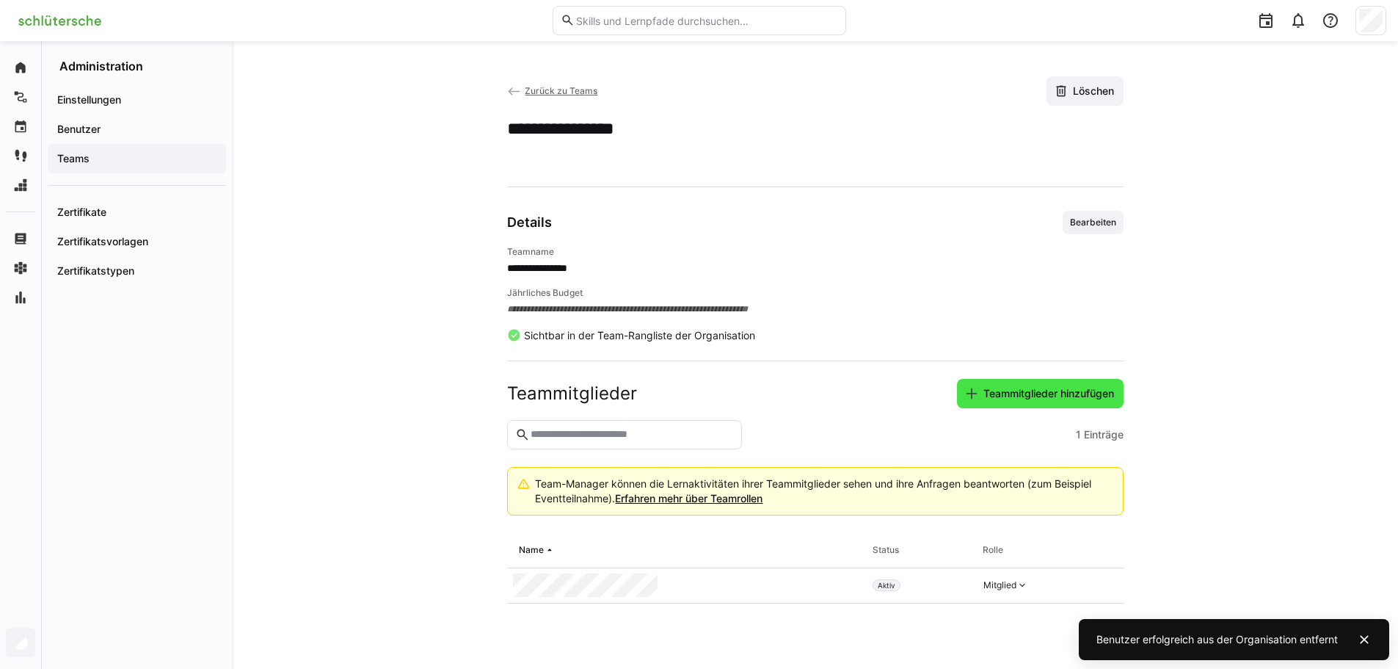
click at [1042, 398] on span "Teammitglieder hinzufügen" at bounding box center [1048, 393] width 135 height 15
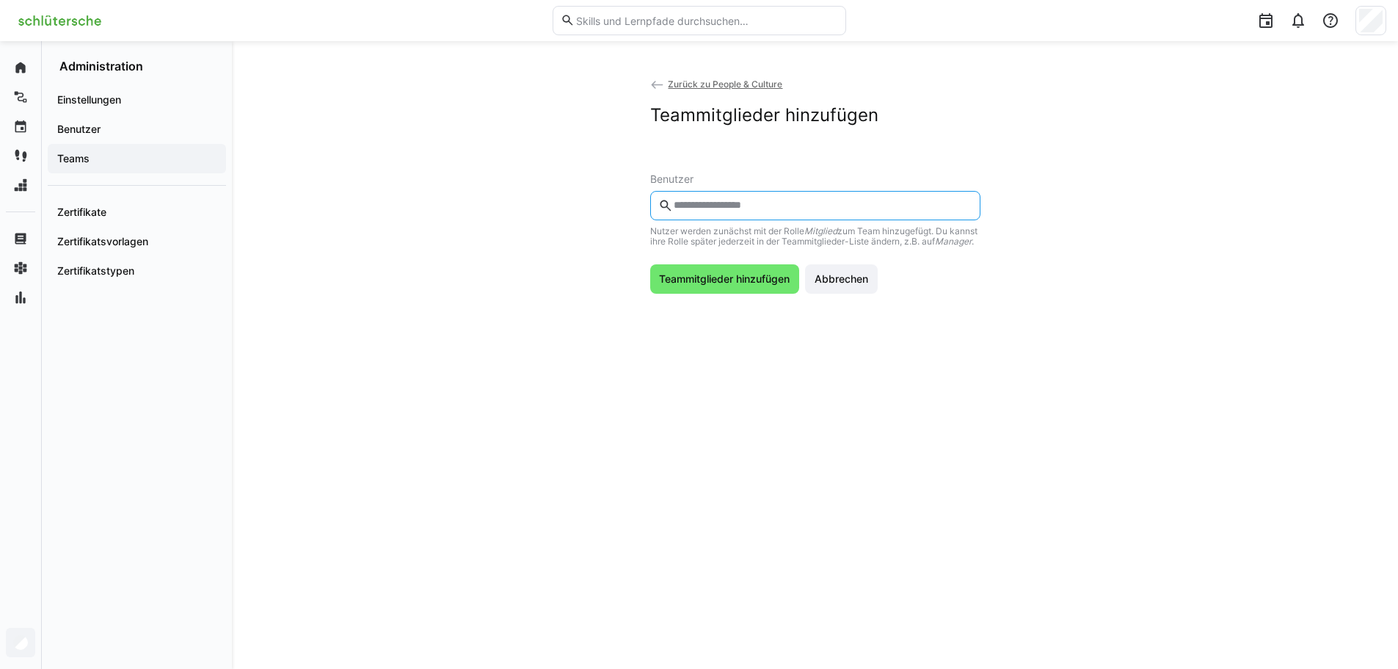
click at [782, 208] on input "text" at bounding box center [821, 205] width 299 height 13
type input "****"
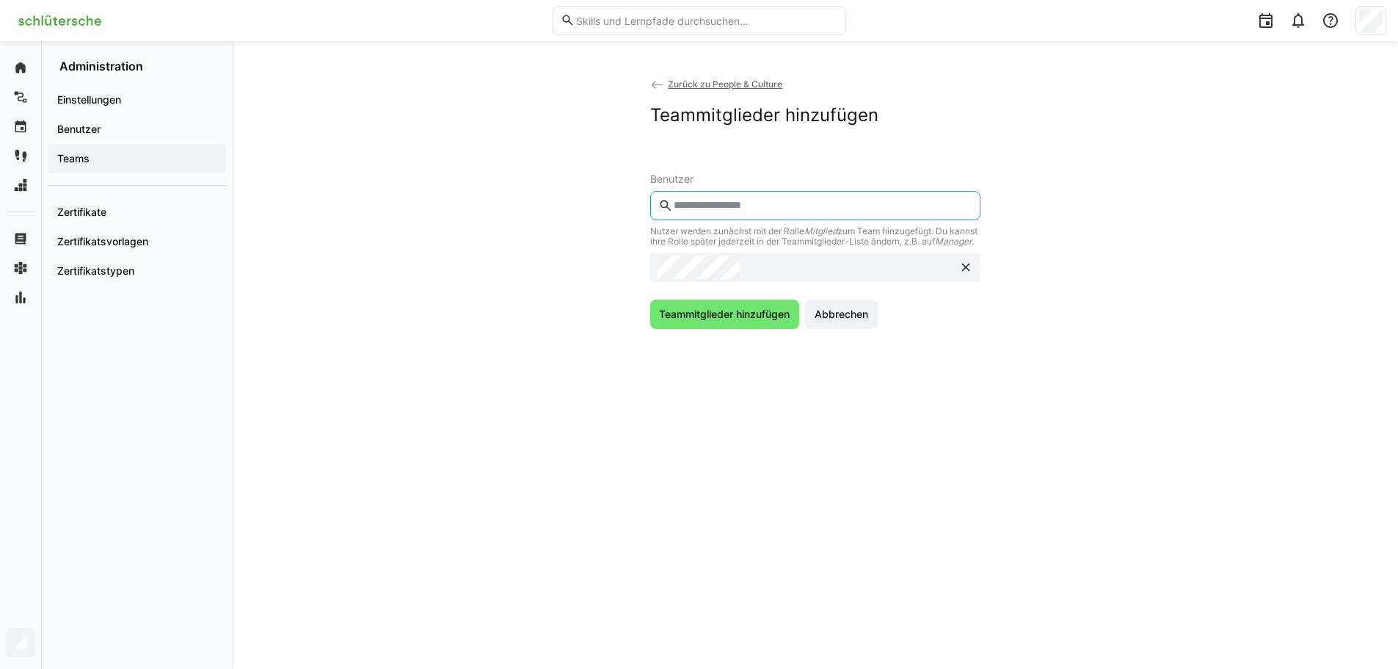
click at [712, 205] on input "text" at bounding box center [821, 205] width 299 height 13
type input "*****"
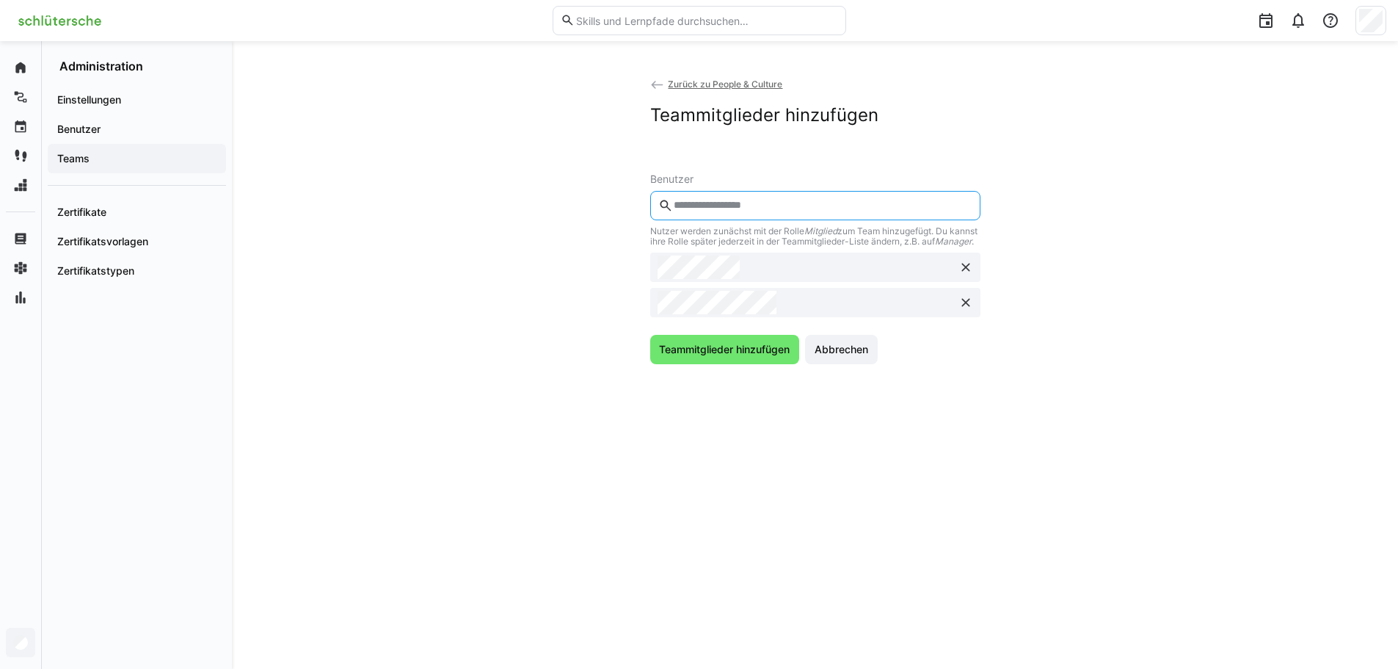
click at [724, 209] on input "text" at bounding box center [821, 205] width 299 height 13
drag, startPoint x: 736, startPoint y: 200, endPoint x: 635, endPoint y: 207, distance: 100.8
click at [635, 207] on app-add-team-members "Zurück zu People & Culture Teammitglieder hinzufügen Benutzer ****** Nutzer wer…" at bounding box center [816, 220] width 940 height 288
type input "*****"
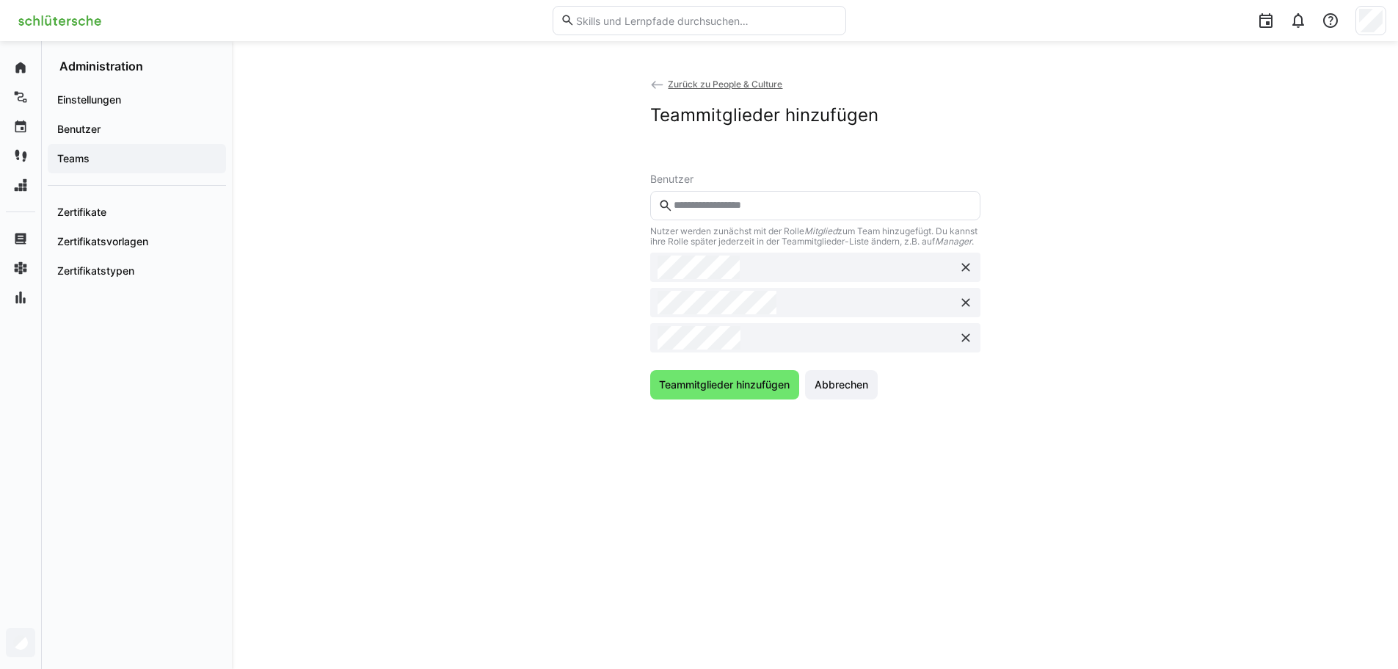
drag, startPoint x: 742, startPoint y: 387, endPoint x: 768, endPoint y: 374, distance: 28.9
click at [741, 387] on span "Teammitglieder hinzufügen" at bounding box center [724, 384] width 135 height 15
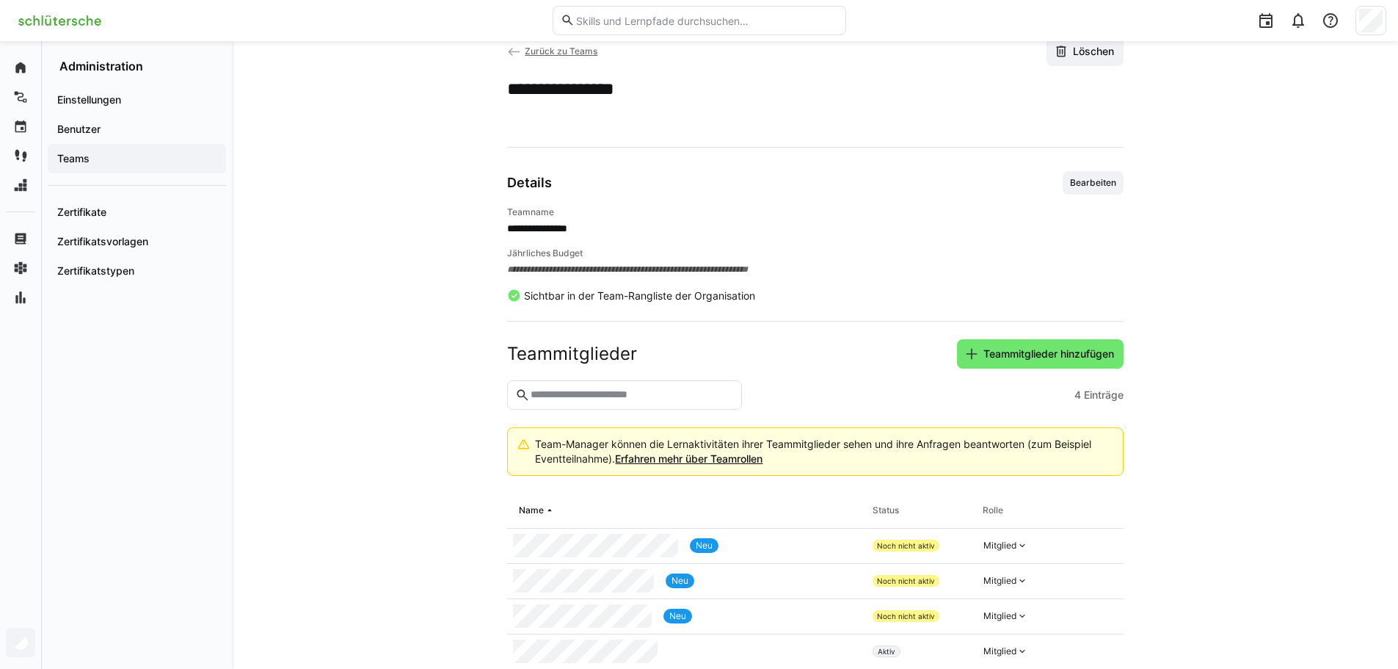
scroll to position [76, 0]
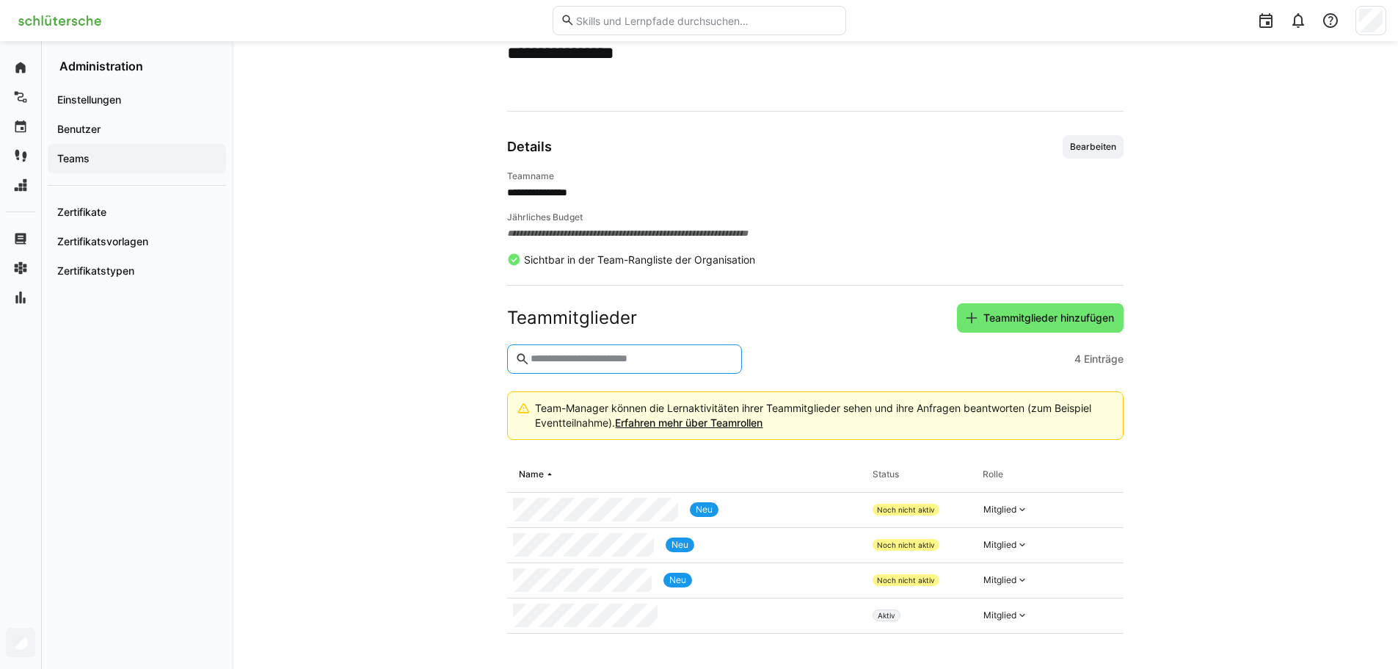
click at [675, 355] on input "text" at bounding box center [631, 358] width 204 height 13
click at [1014, 319] on span "Teammitglieder hinzufügen" at bounding box center [1048, 318] width 135 height 15
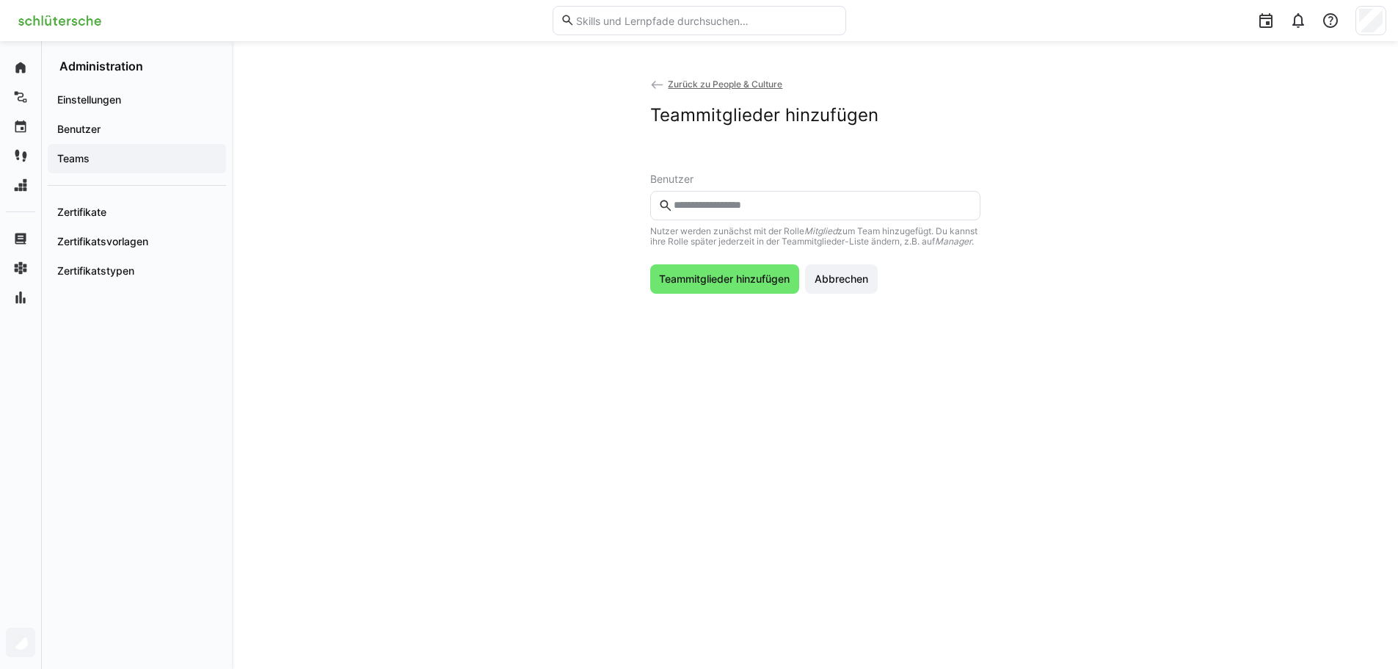
click at [815, 222] on div "Nutzer werden zunächst mit der Rolle Mitglied zum Team hinzugefügt. Du kannst i…" at bounding box center [815, 219] width 330 height 56
click at [795, 211] on input "text" at bounding box center [821, 205] width 299 height 13
type input "******"
click at [763, 230] on span at bounding box center [815, 249] width 330 height 40
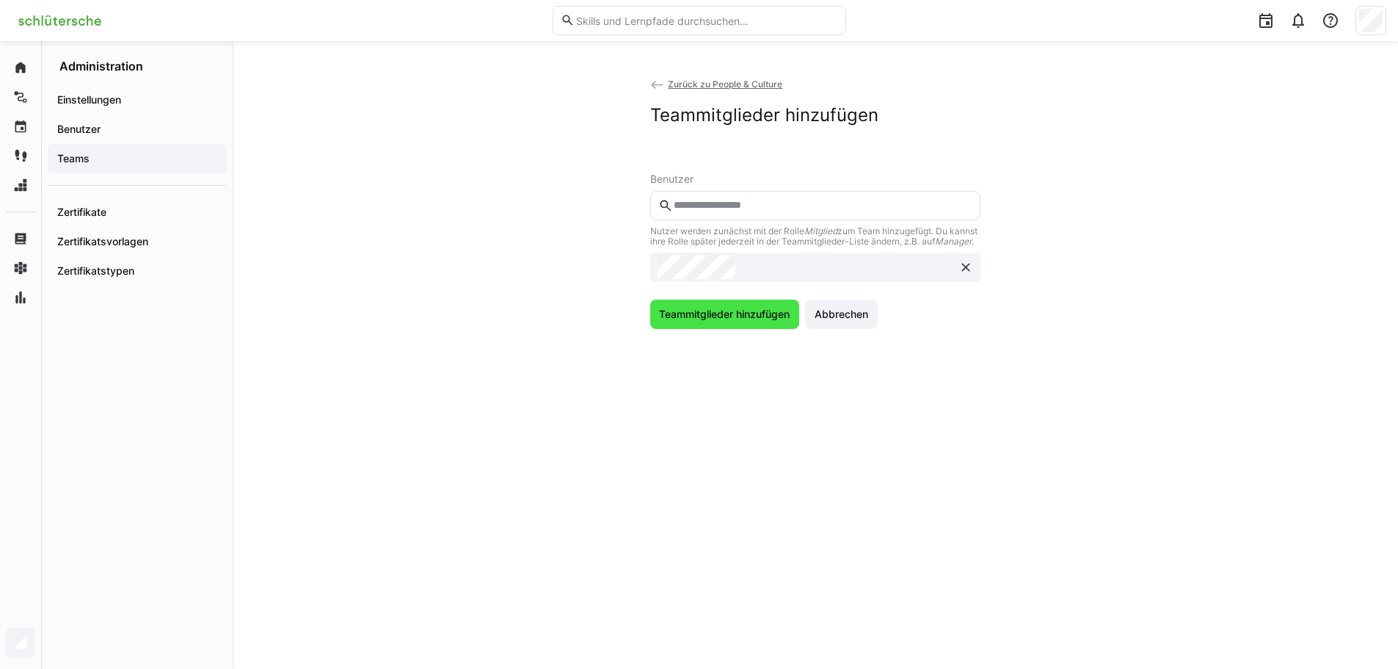
click at [746, 311] on span "Teammitglieder hinzufügen" at bounding box center [725, 313] width 150 height 29
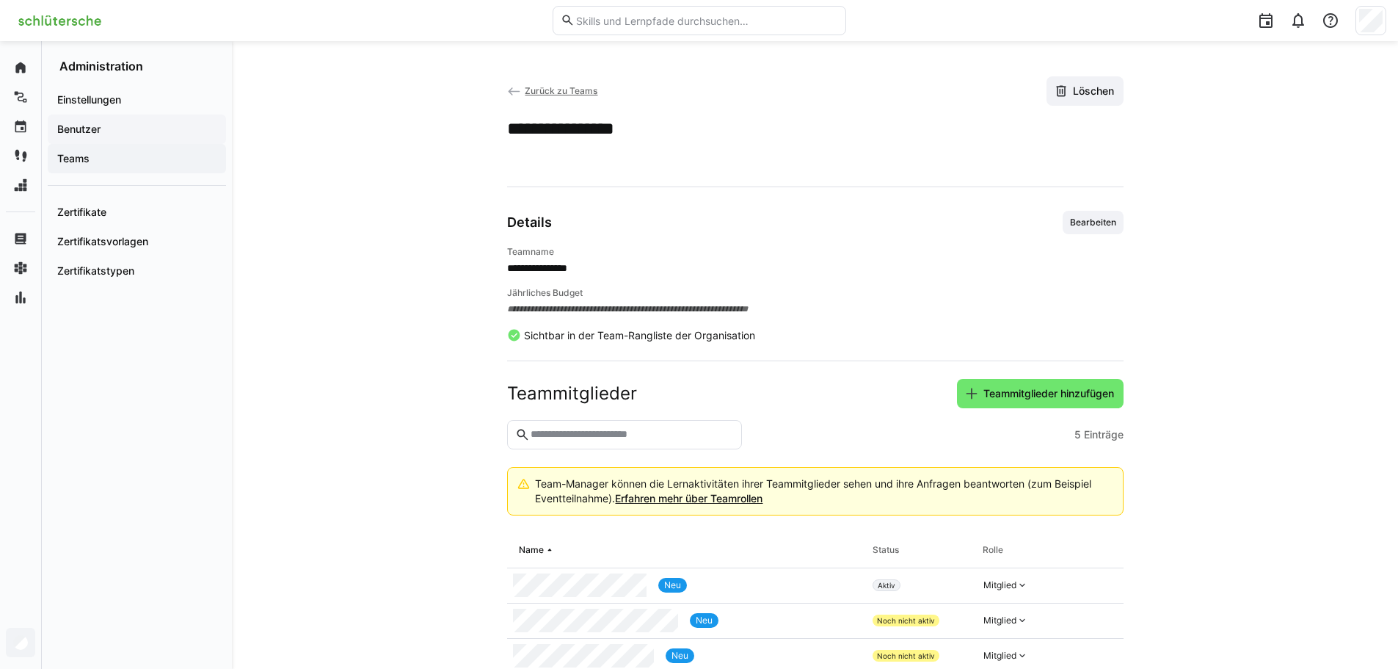
click at [170, 130] on span "Benutzer" at bounding box center [137, 129] width 164 height 15
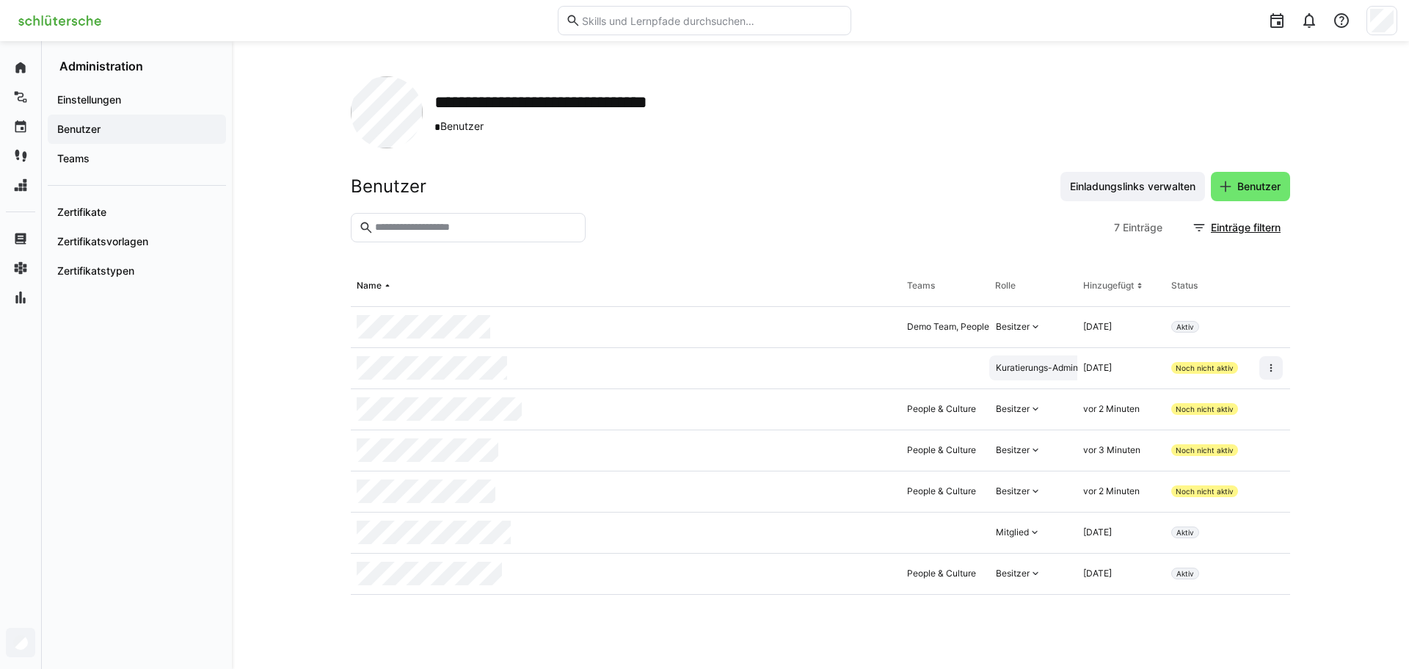
click at [1039, 365] on div "Kuratierungs-Admin" at bounding box center [1037, 368] width 82 height 12
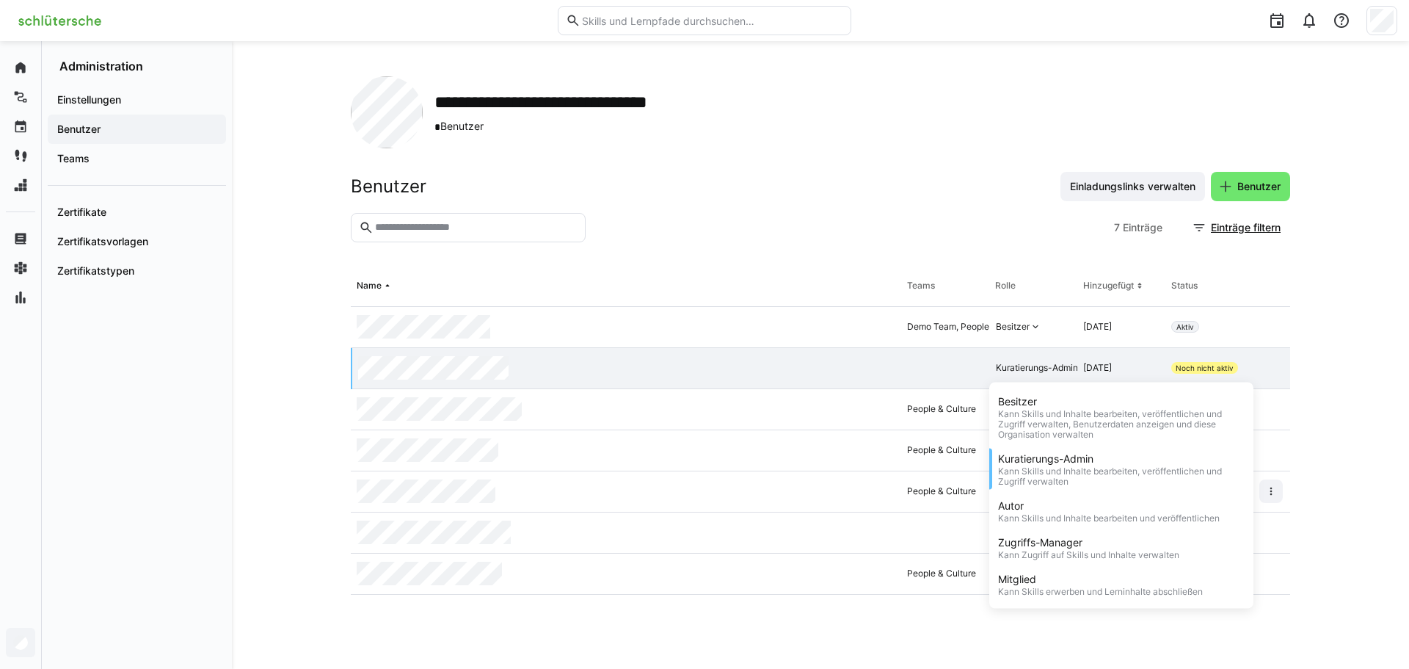
click at [1390, 440] on div "**********" at bounding box center [820, 355] width 1177 height 628
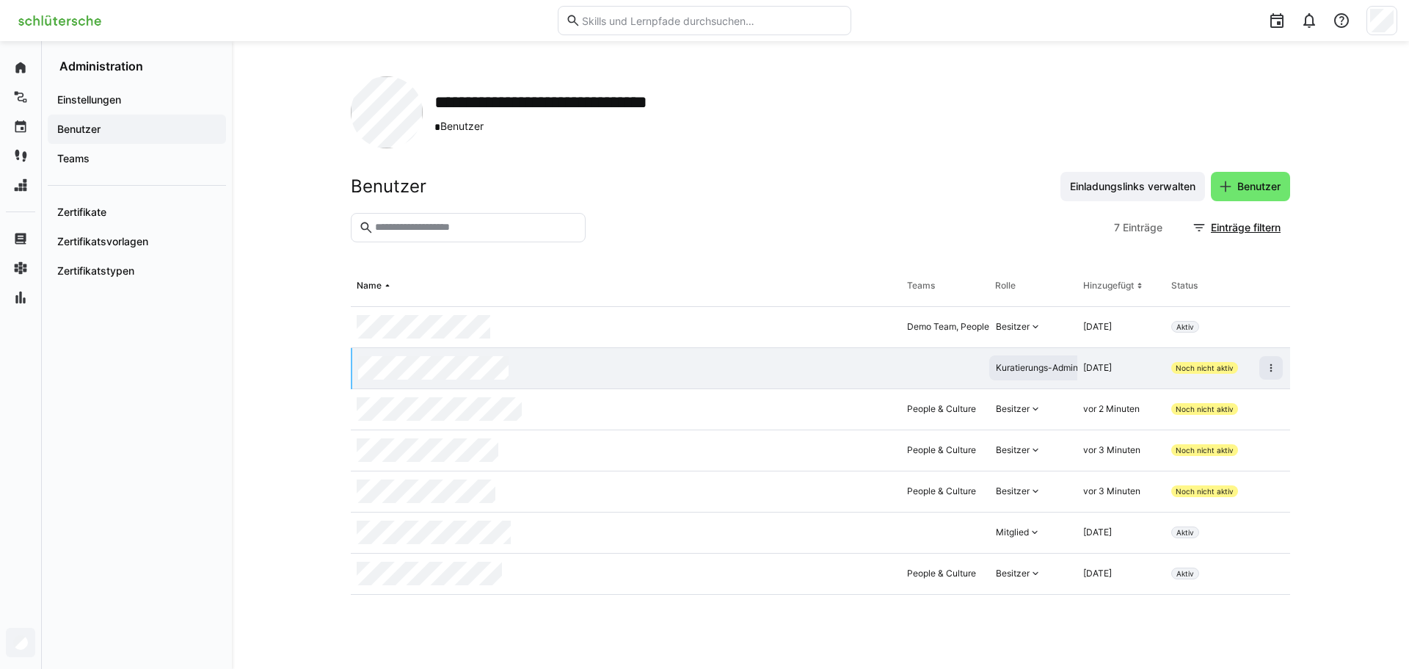
click at [1037, 369] on div "Kuratierungs-Admin" at bounding box center [1037, 368] width 82 height 12
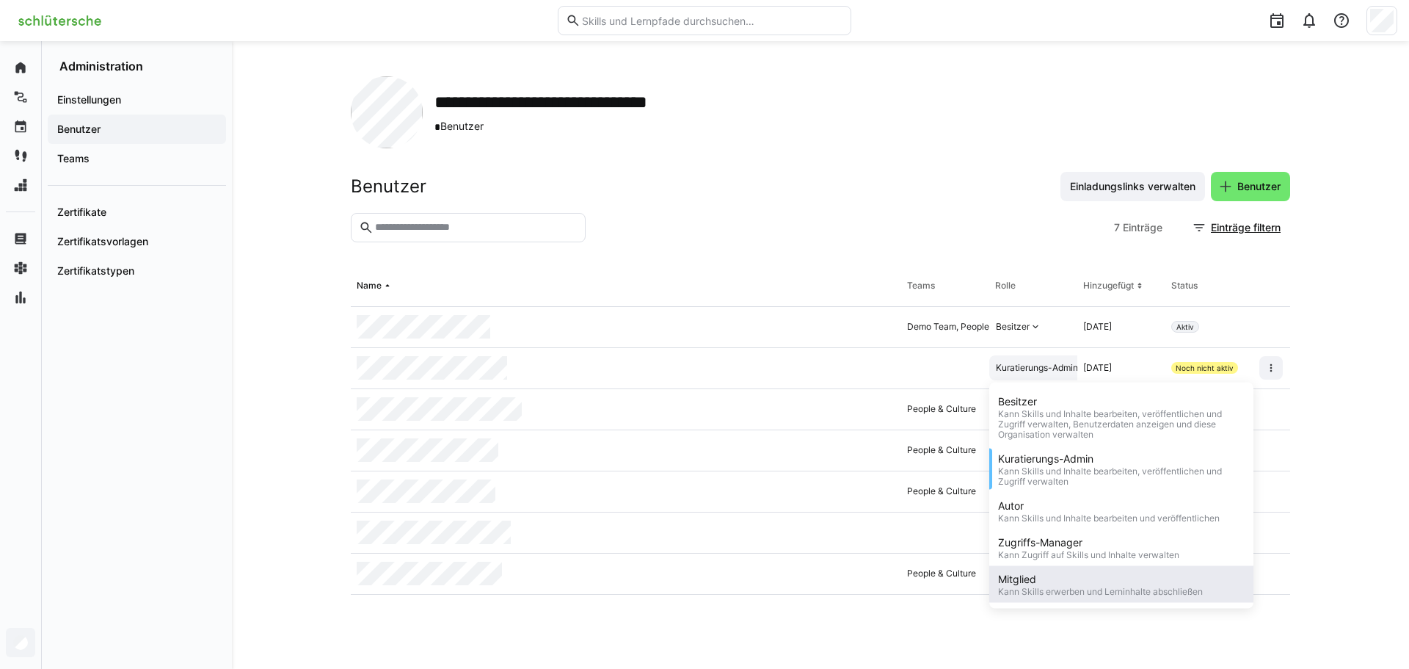
click at [1060, 574] on div "Mitglied" at bounding box center [1100, 579] width 205 height 15
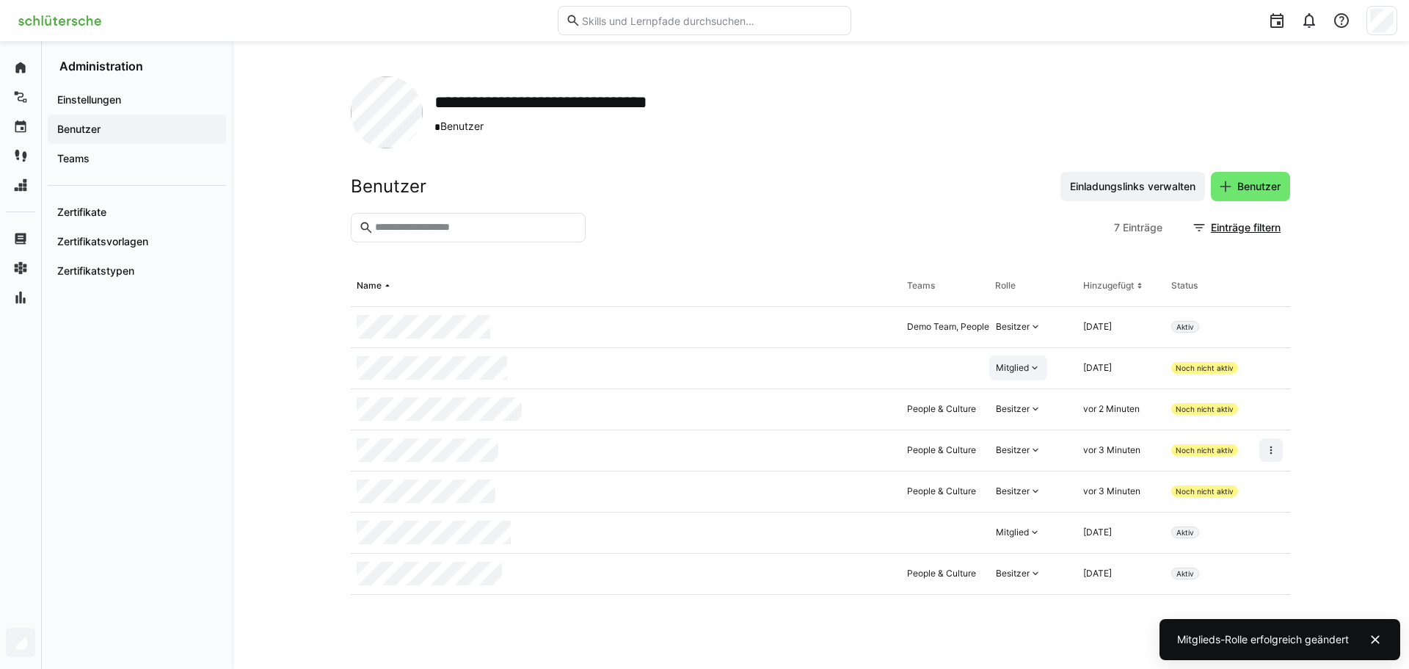
click at [1363, 416] on div "**********" at bounding box center [820, 355] width 1177 height 628
click at [137, 169] on div "Teams" at bounding box center [137, 158] width 178 height 29
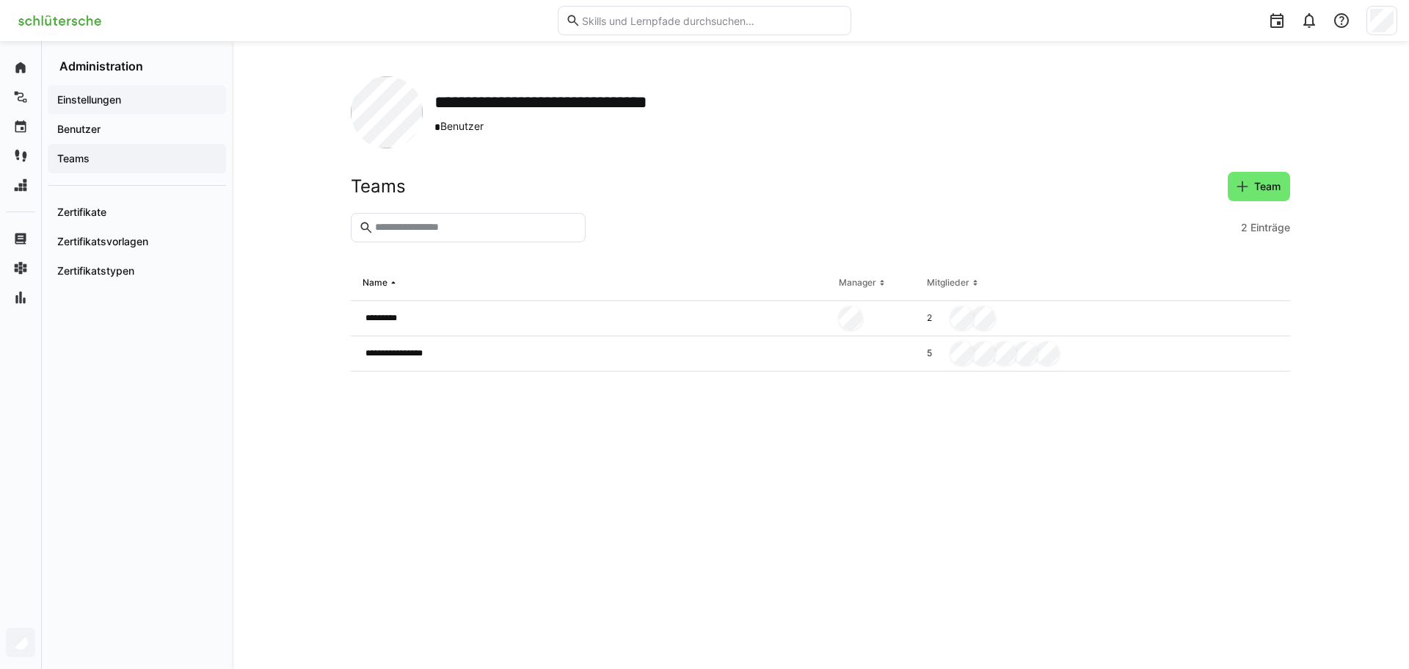
click at [123, 100] on span "Einstellungen" at bounding box center [137, 99] width 164 height 15
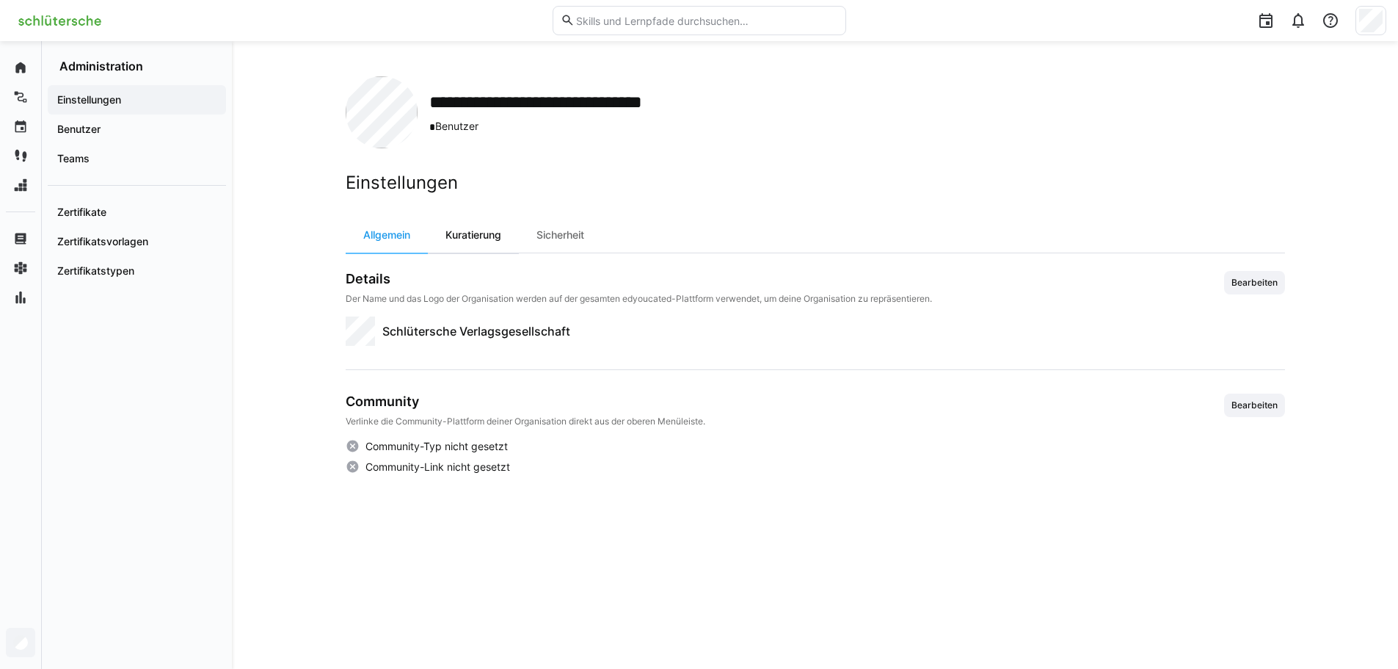
click at [474, 241] on div "Kuratierung" at bounding box center [473, 234] width 91 height 35
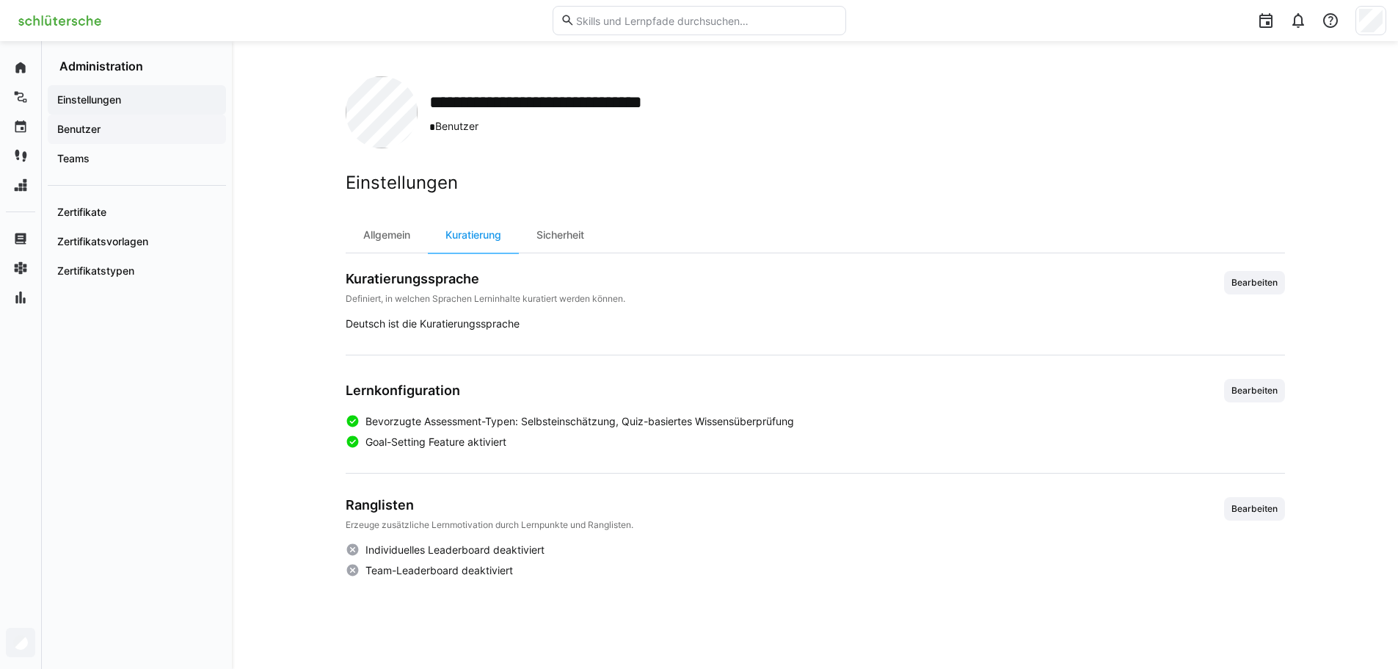
click at [158, 119] on div "Benutzer" at bounding box center [137, 129] width 178 height 29
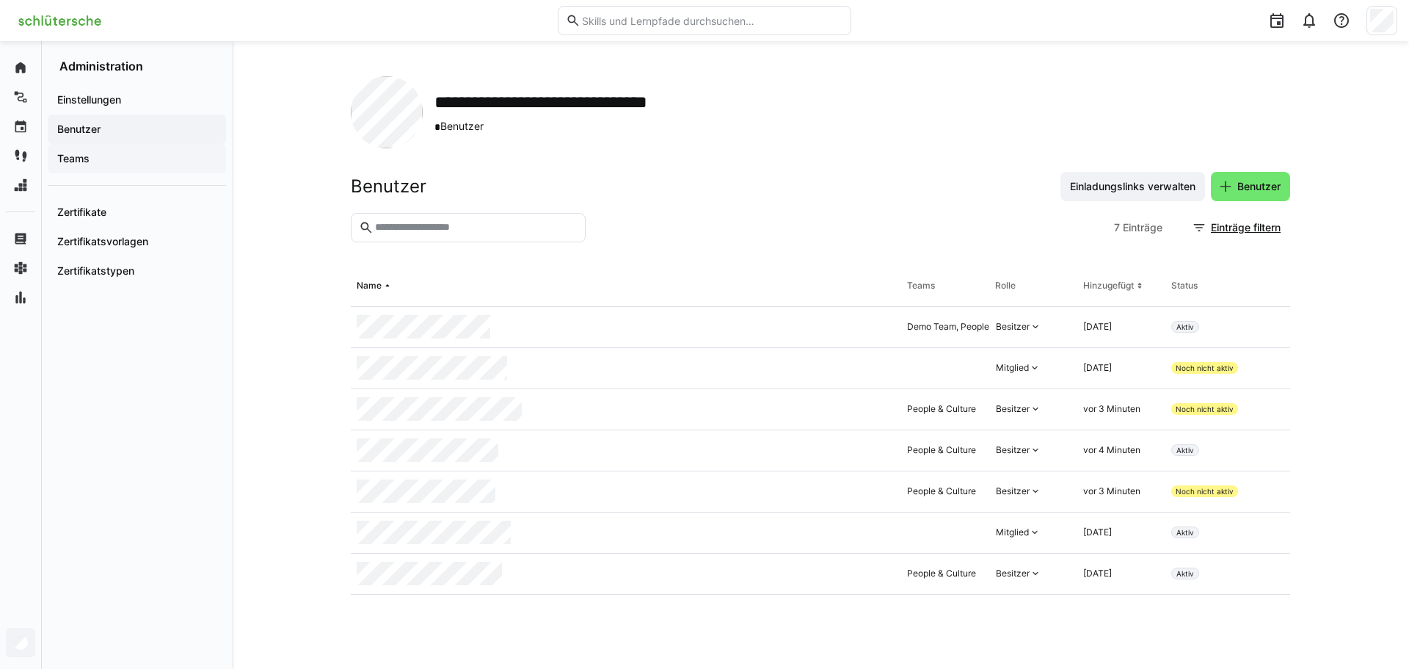
click at [107, 156] on span "Teams" at bounding box center [137, 158] width 164 height 15
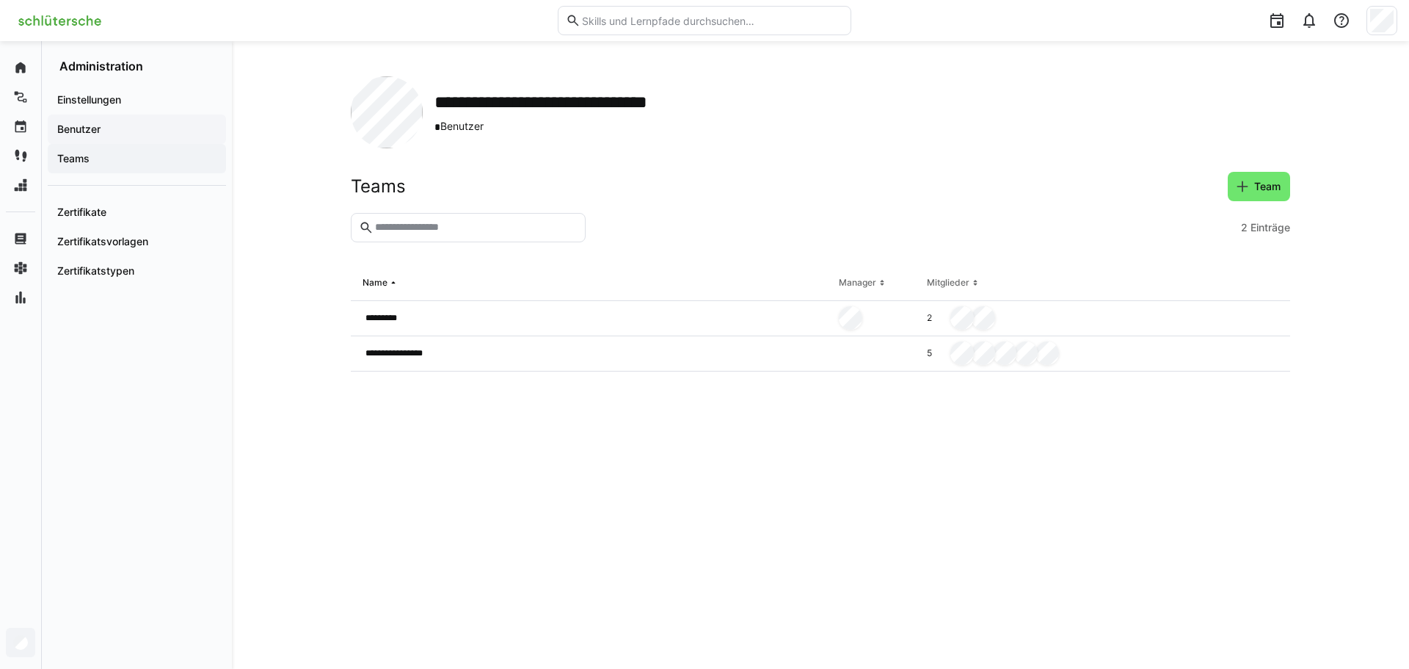
click at [107, 134] on span "Benutzer" at bounding box center [137, 129] width 164 height 15
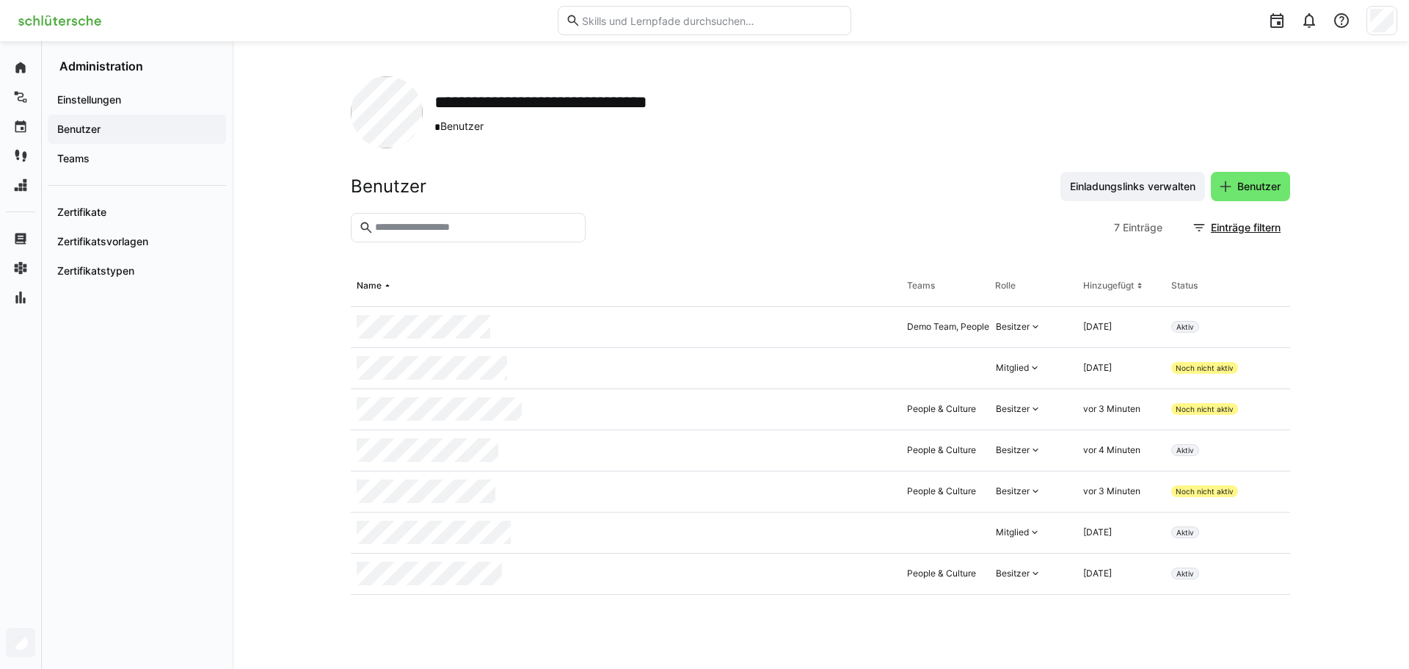
click at [421, 230] on input "text" at bounding box center [476, 227] width 204 height 13
type input "*"
click at [1274, 181] on span "Benutzer" at bounding box center [1259, 186] width 48 height 15
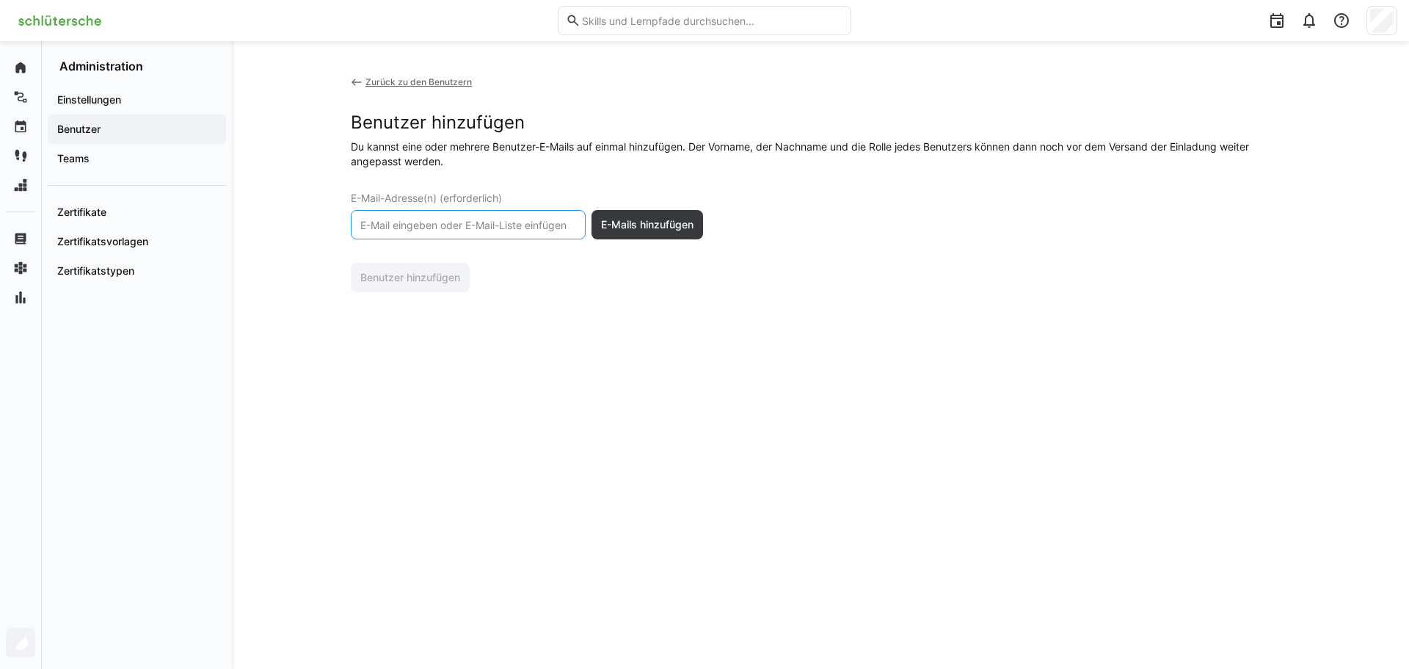
click at [519, 229] on input "text" at bounding box center [468, 224] width 219 height 13
type input "Karolin.Krosch@schluetersche.de"
click at [625, 225] on span "E-Mails hinzufügen" at bounding box center [647, 224] width 97 height 15
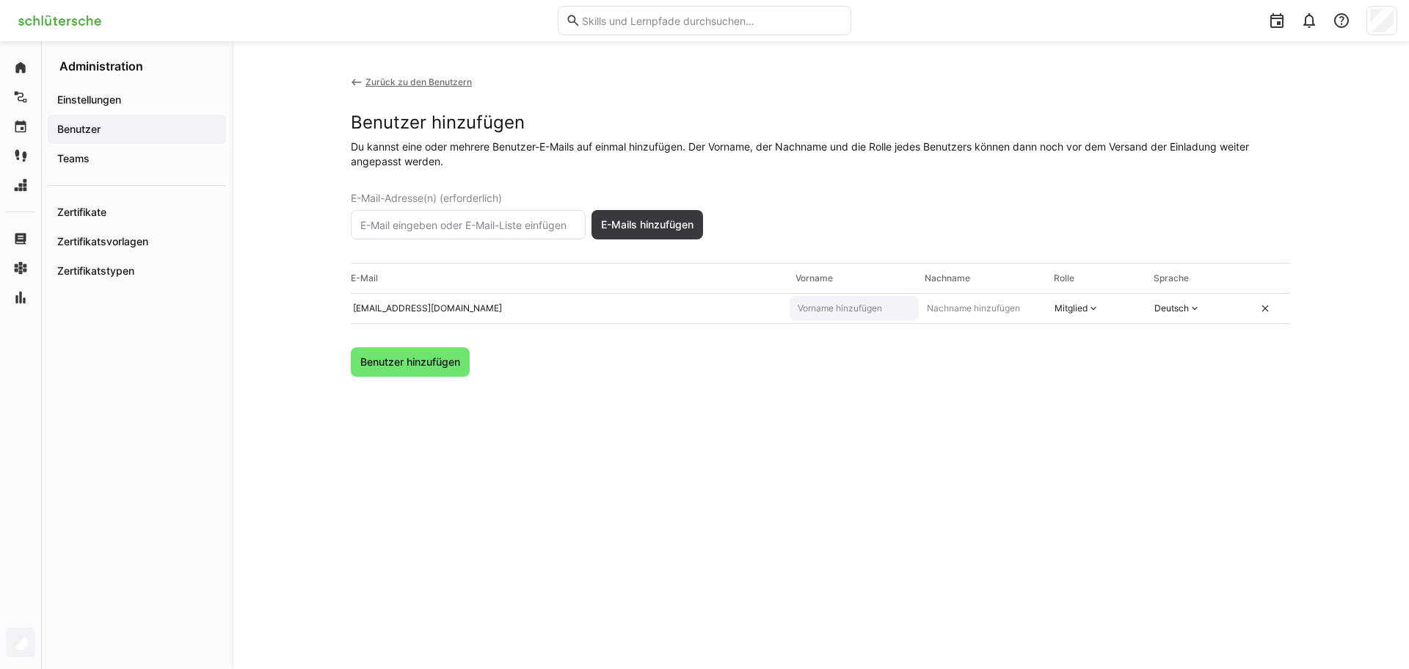
click at [833, 318] on eds-input at bounding box center [854, 308] width 129 height 25
type input "Karolin"
type input "Krosch"
click at [1098, 309] on eds-icon at bounding box center [1094, 308] width 12 height 12
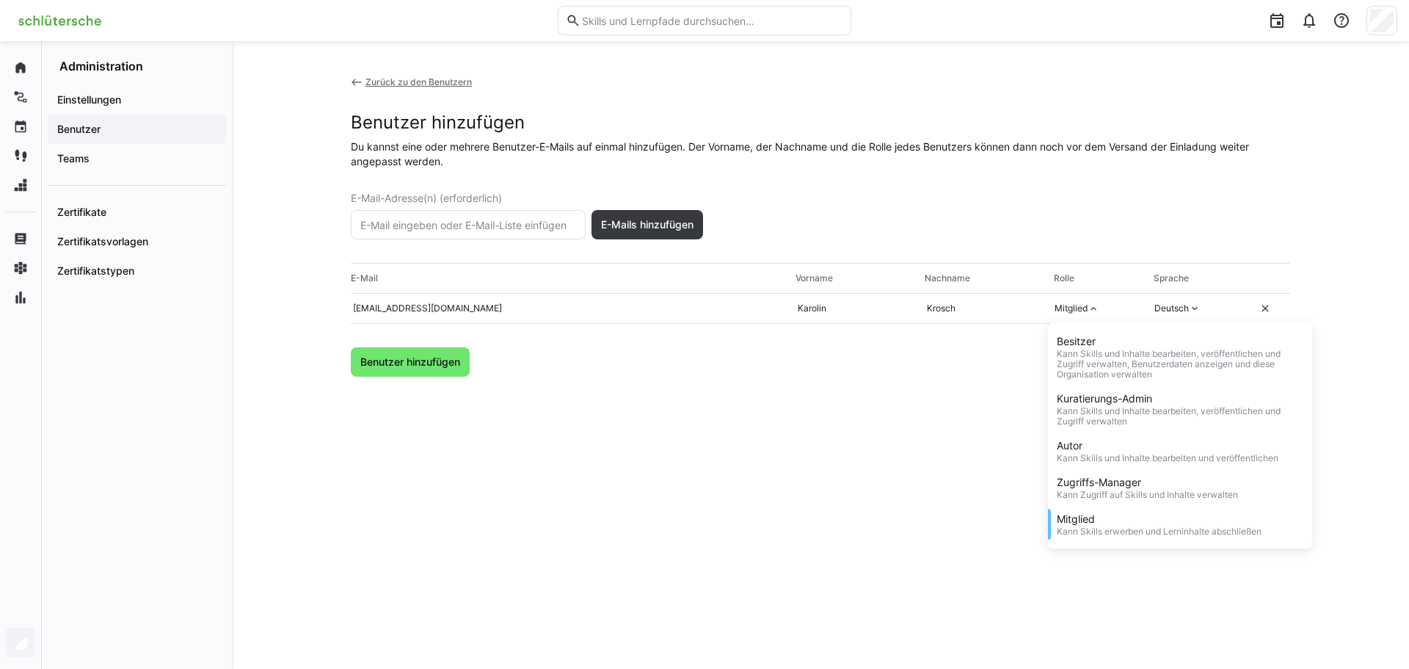
click at [781, 464] on div "Zurück zu den Benutzern Benutzer hinzufügen Du kannst eine oder mehrere Benutze…" at bounding box center [821, 354] width 940 height 557
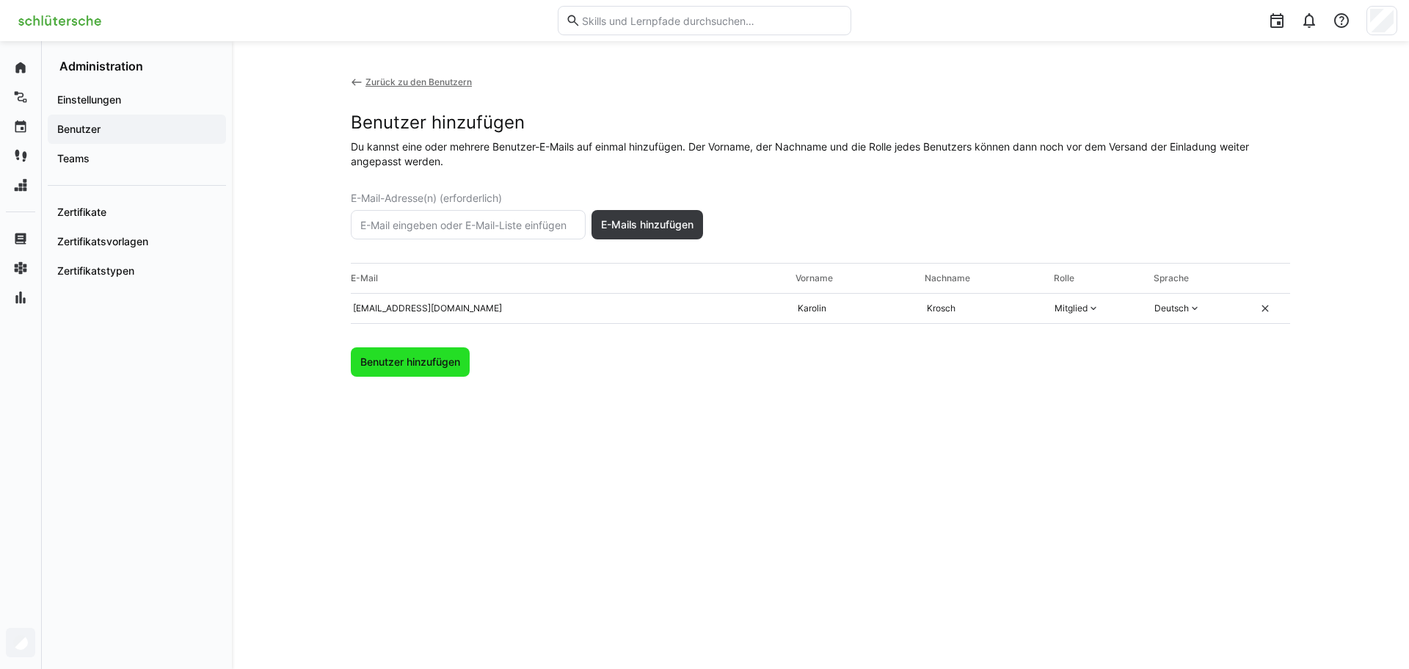
click at [397, 352] on span "Benutzer hinzufügen" at bounding box center [410, 361] width 119 height 29
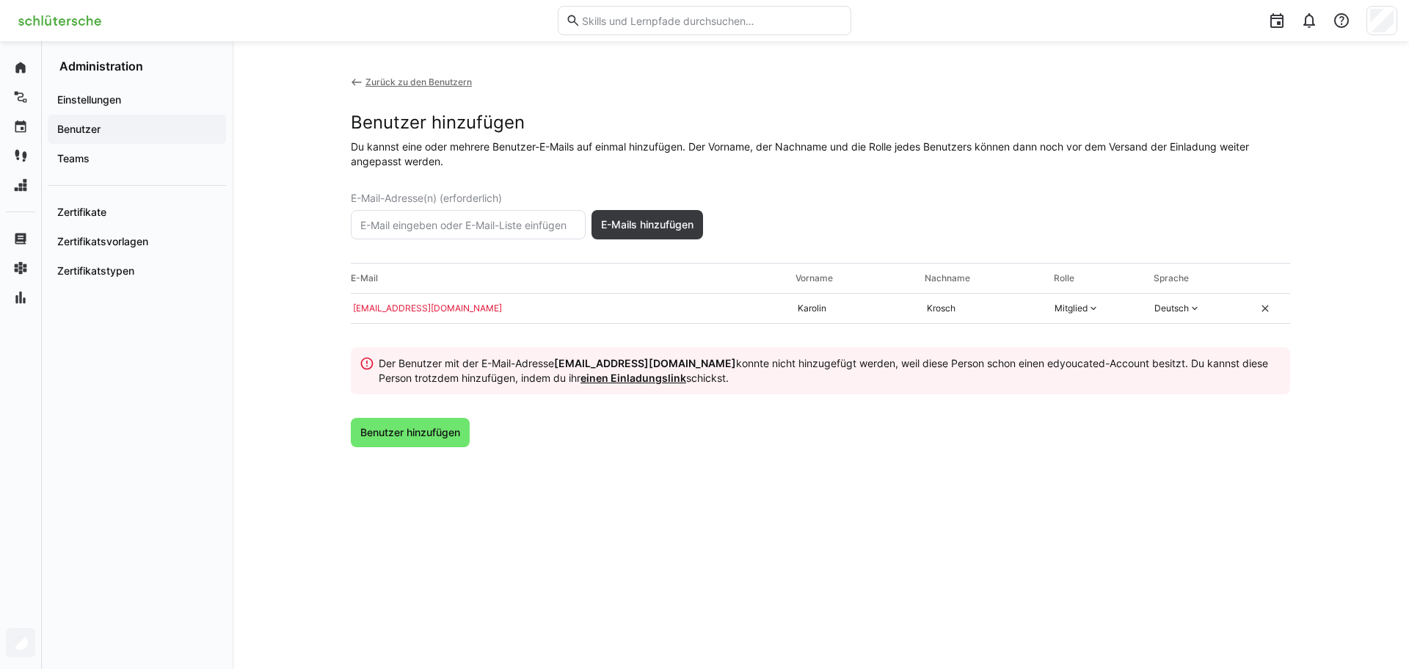
click at [628, 382] on link "einen Einladungslink" at bounding box center [634, 377] width 106 height 12
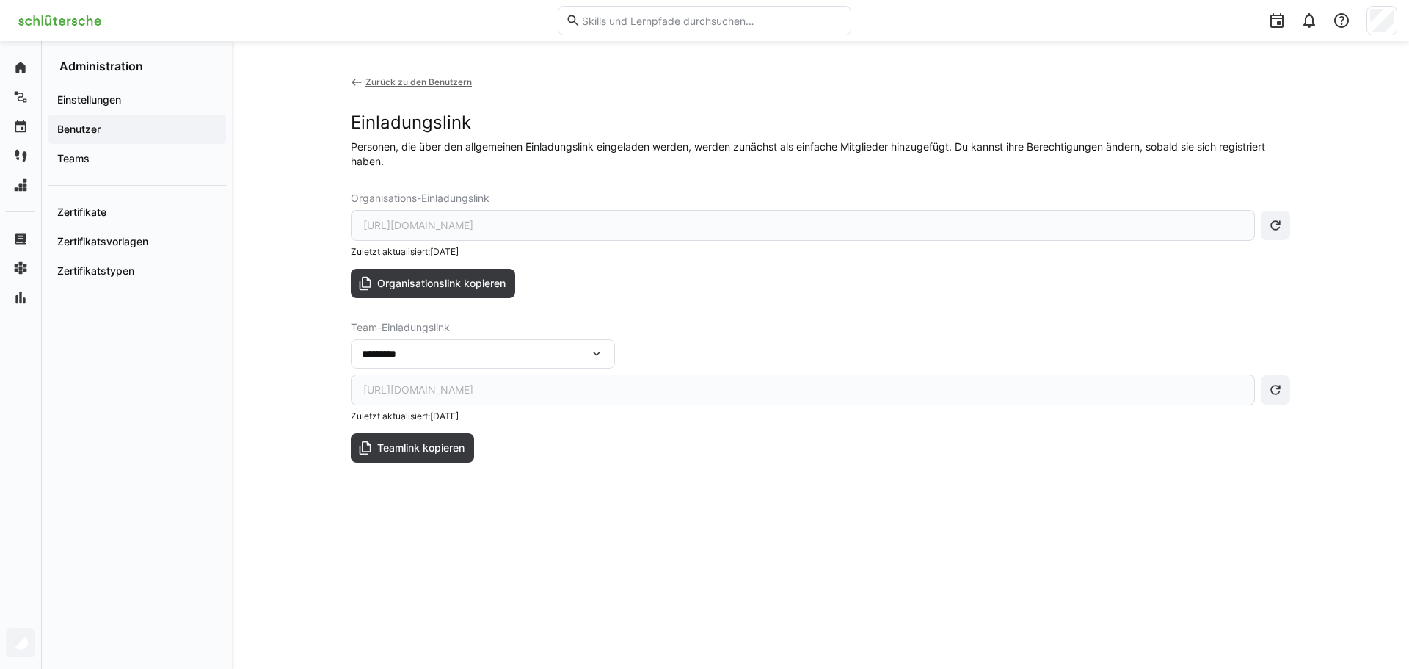
click at [486, 221] on div "https://app.edyoucated.org/invitation/organization/3131c086-fd9d-4f43-a4fd-e476…" at bounding box center [803, 225] width 904 height 31
click at [443, 283] on span "Organisationslink kopieren" at bounding box center [441, 283] width 133 height 15
drag, startPoint x: 697, startPoint y: 506, endPoint x: 676, endPoint y: 484, distance: 30.1
click at [698, 507] on div "Zurück zu den Benutzern Einladungslink Personen, die über den allgemeinen Einla…" at bounding box center [821, 354] width 940 height 557
click at [155, 126] on span "Benutzer" at bounding box center [137, 129] width 164 height 15
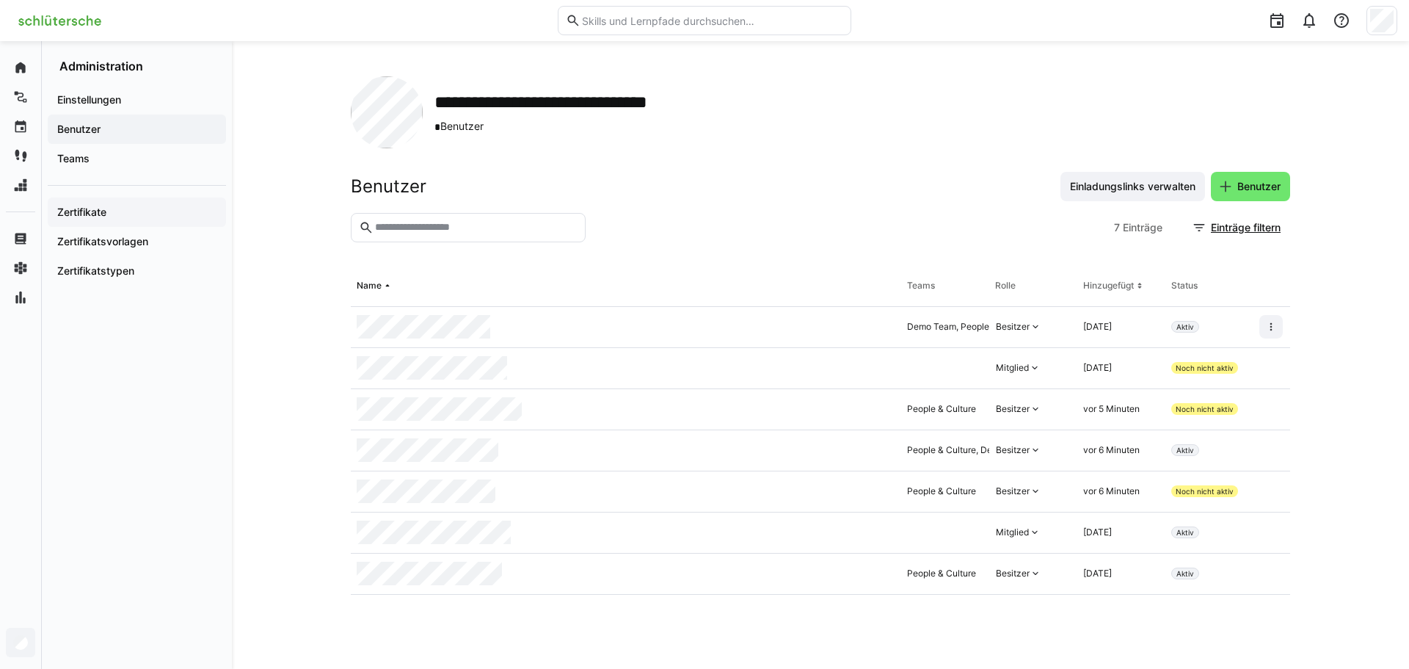
click at [106, 202] on div "Zertifikate" at bounding box center [137, 211] width 178 height 29
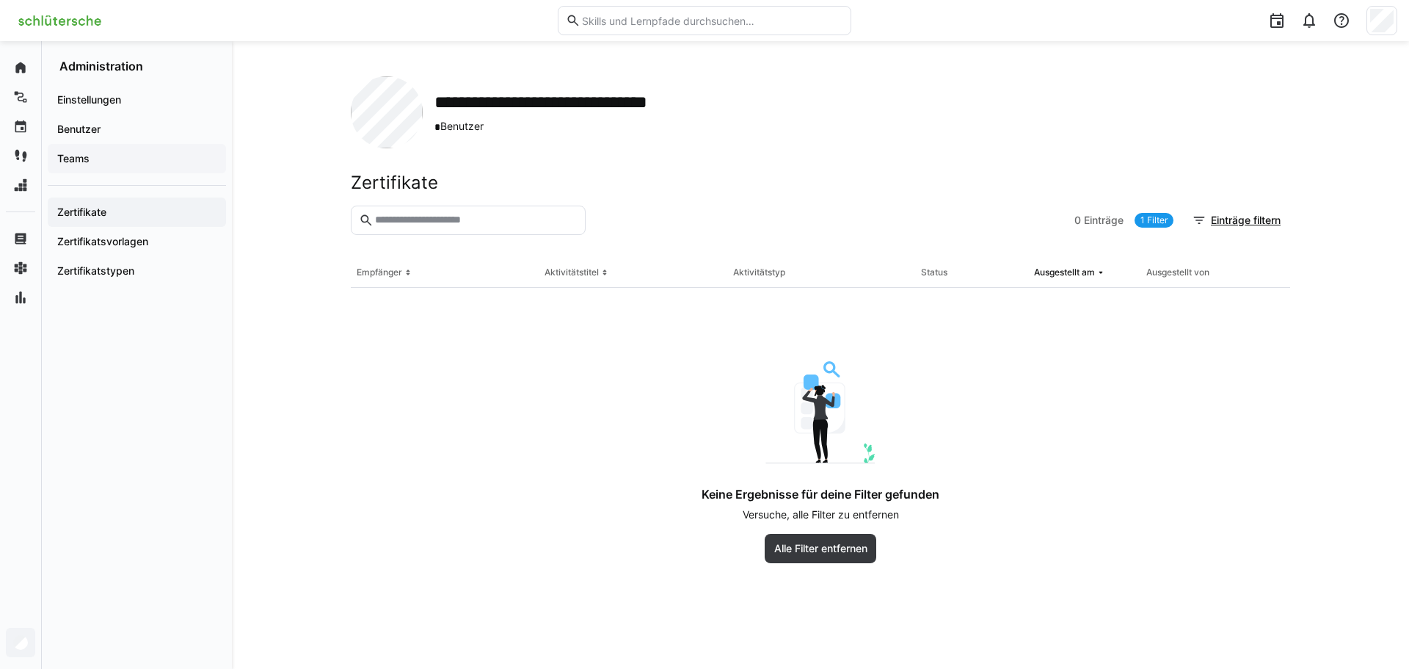
click at [105, 154] on span "Teams" at bounding box center [137, 158] width 164 height 15
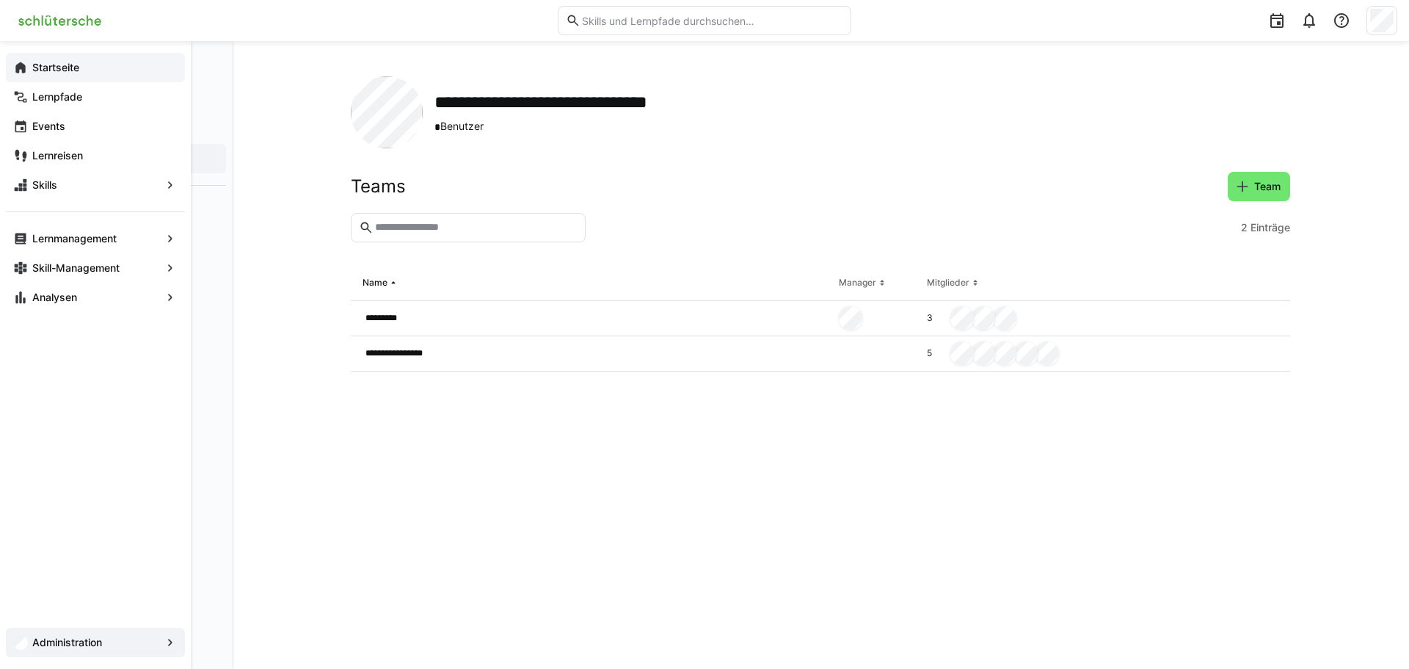
click at [29, 65] on div "Startseite" at bounding box center [95, 67] width 179 height 29
